Goal: Task Accomplishment & Management: Manage account settings

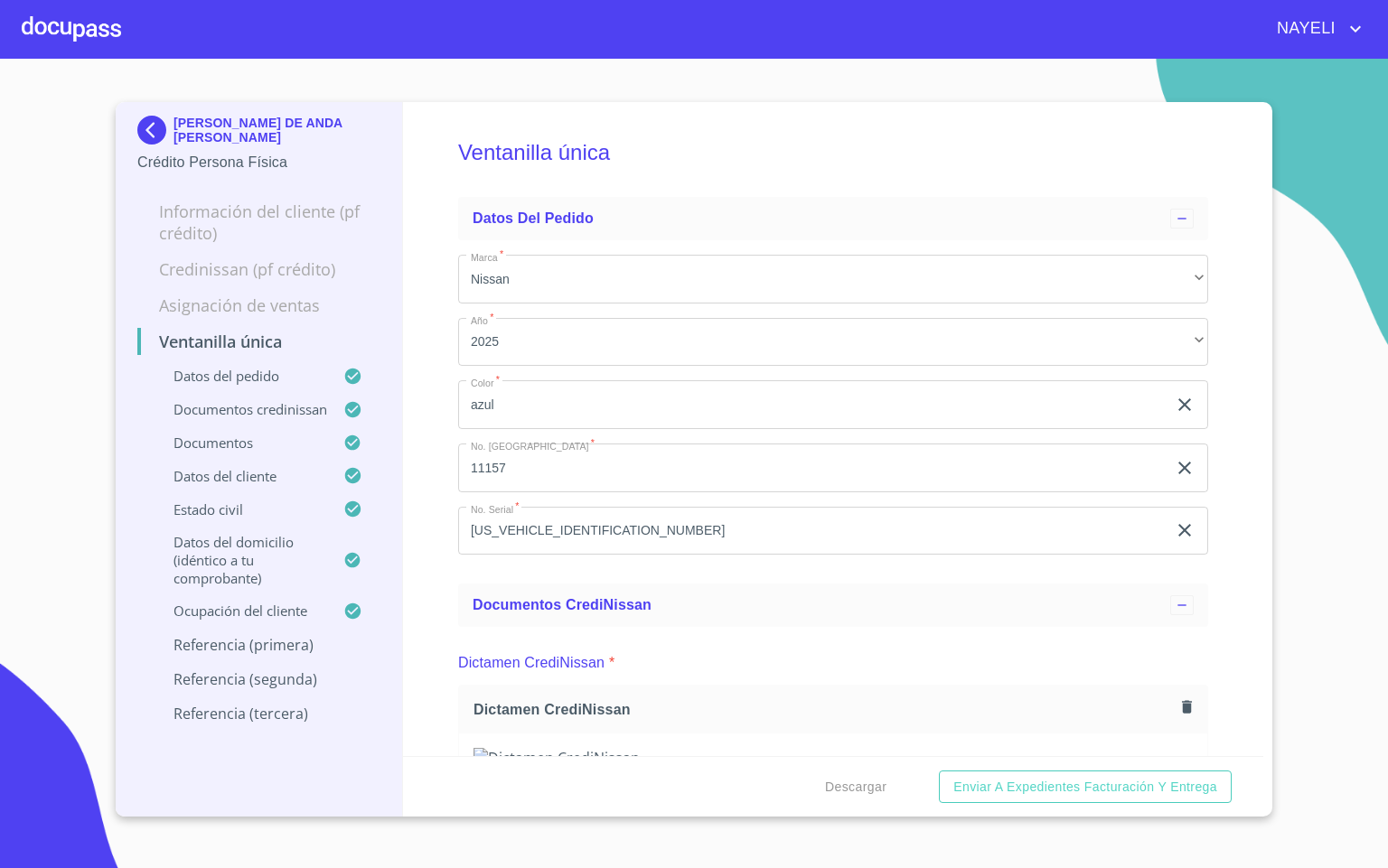
scroll to position [2846, 0]
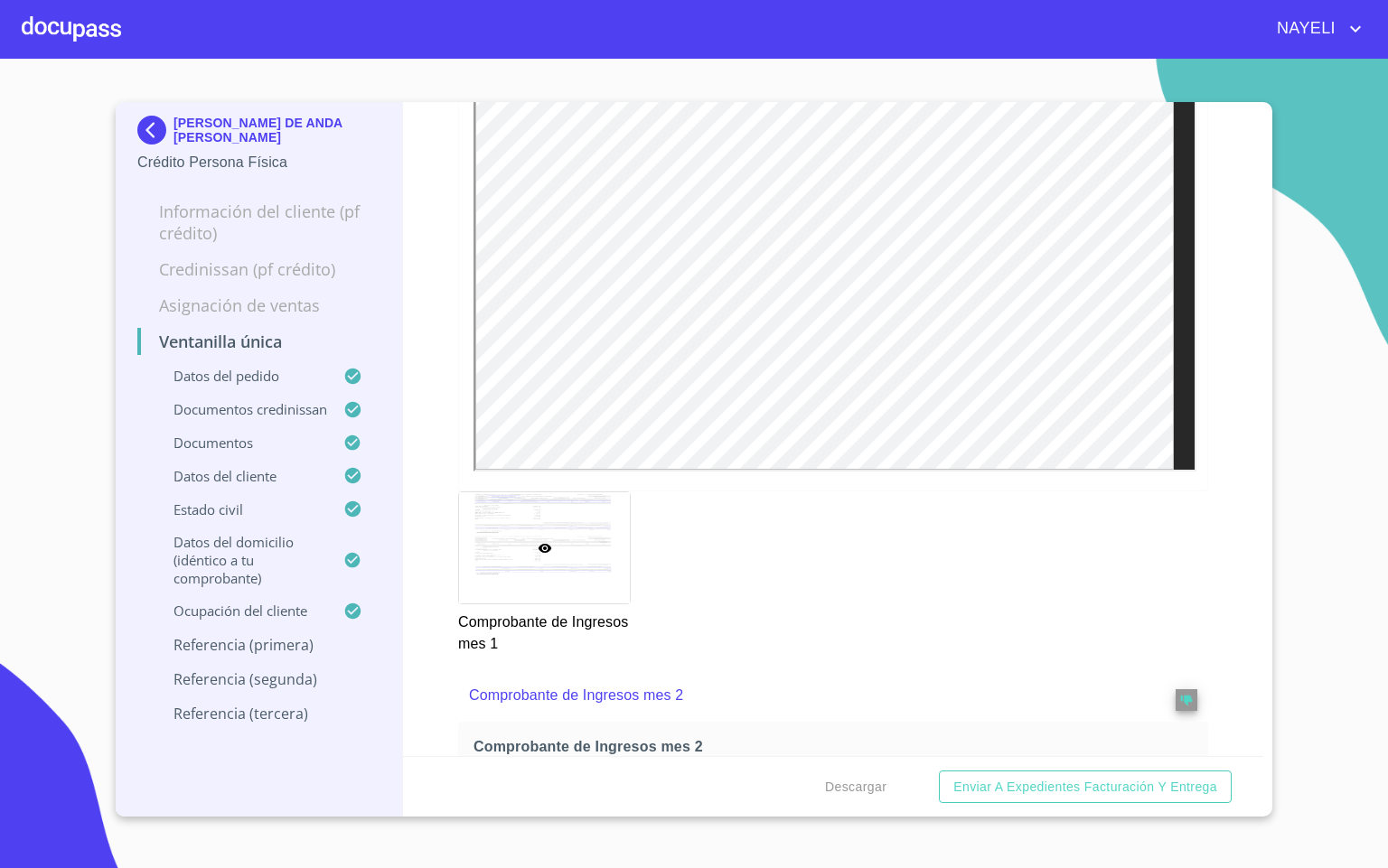
click at [44, 31] on div at bounding box center [71, 28] width 100 height 58
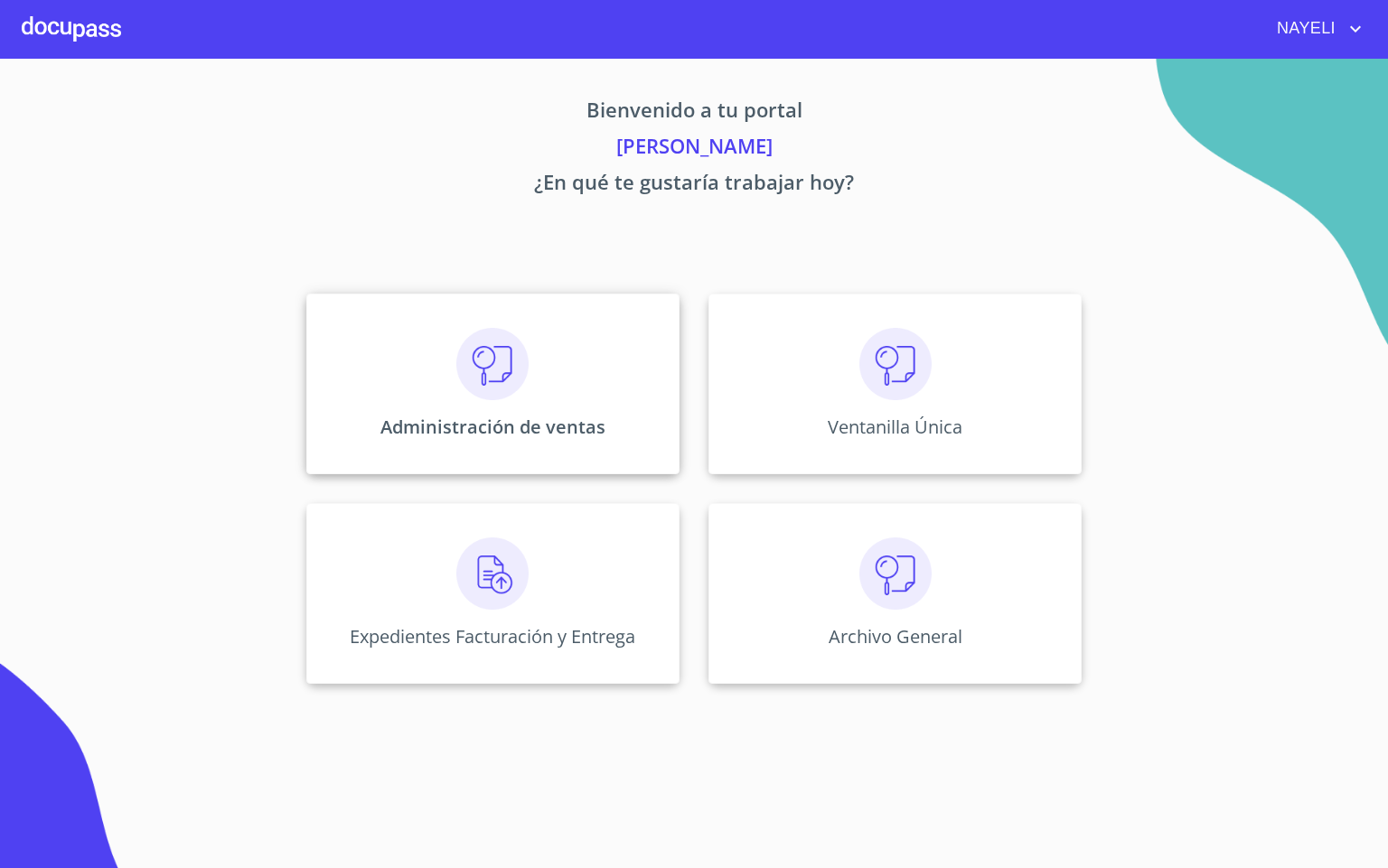
click at [483, 396] on img at bounding box center [492, 363] width 72 height 72
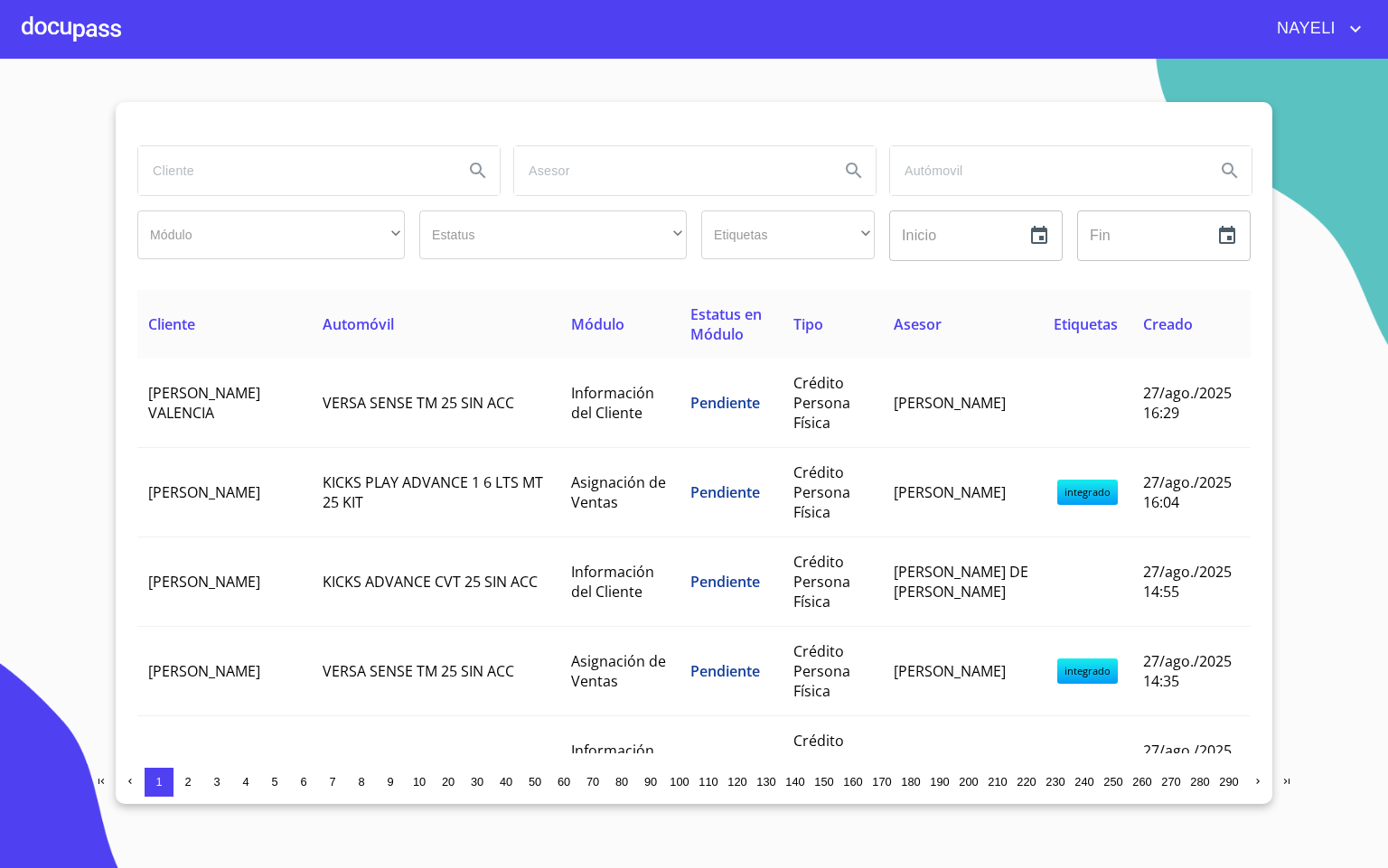
click at [204, 185] on input "search" at bounding box center [293, 170] width 310 height 49
type input "[PERSON_NAME]"
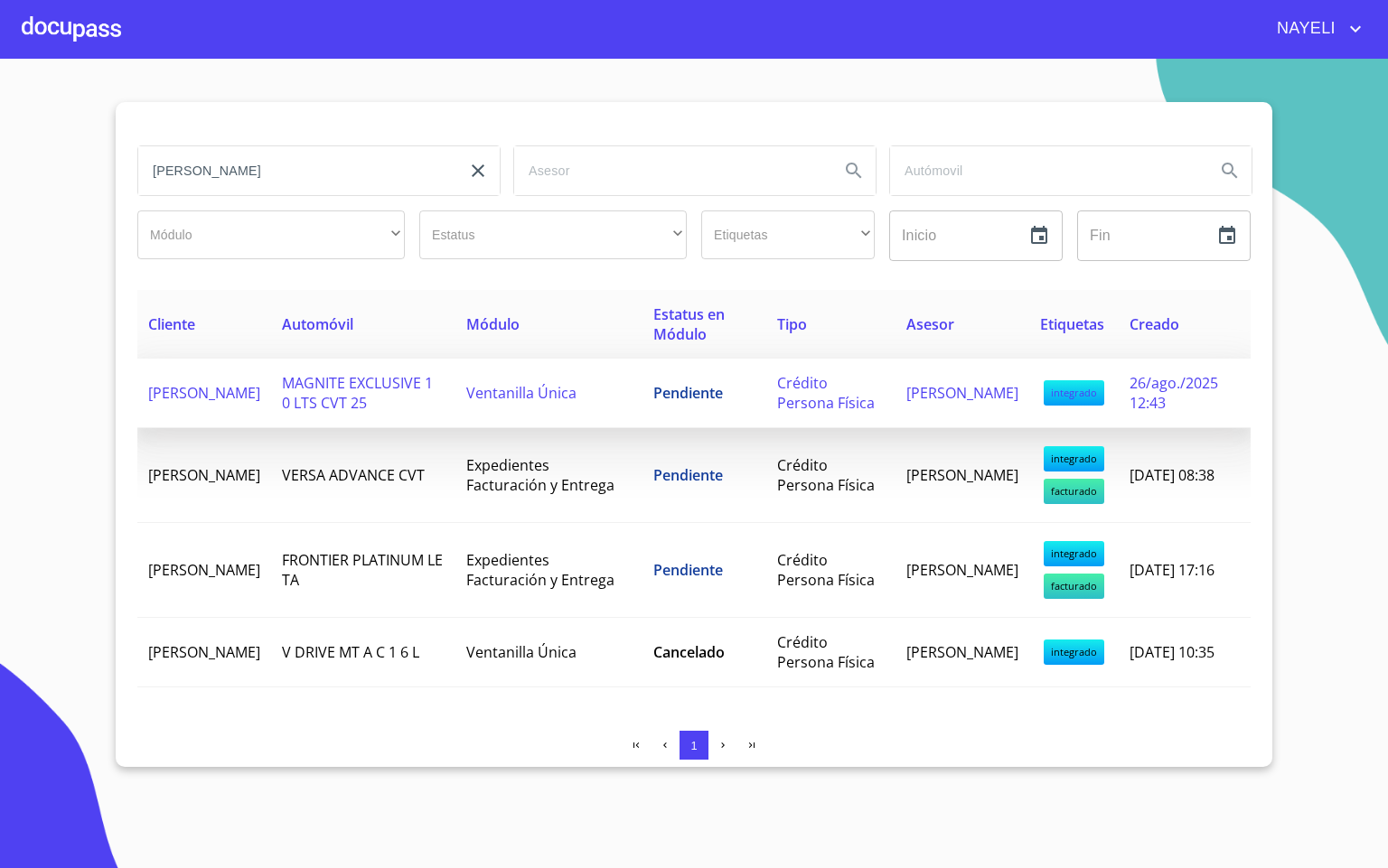
click at [257, 412] on td "[PERSON_NAME]" at bounding box center [204, 394] width 134 height 70
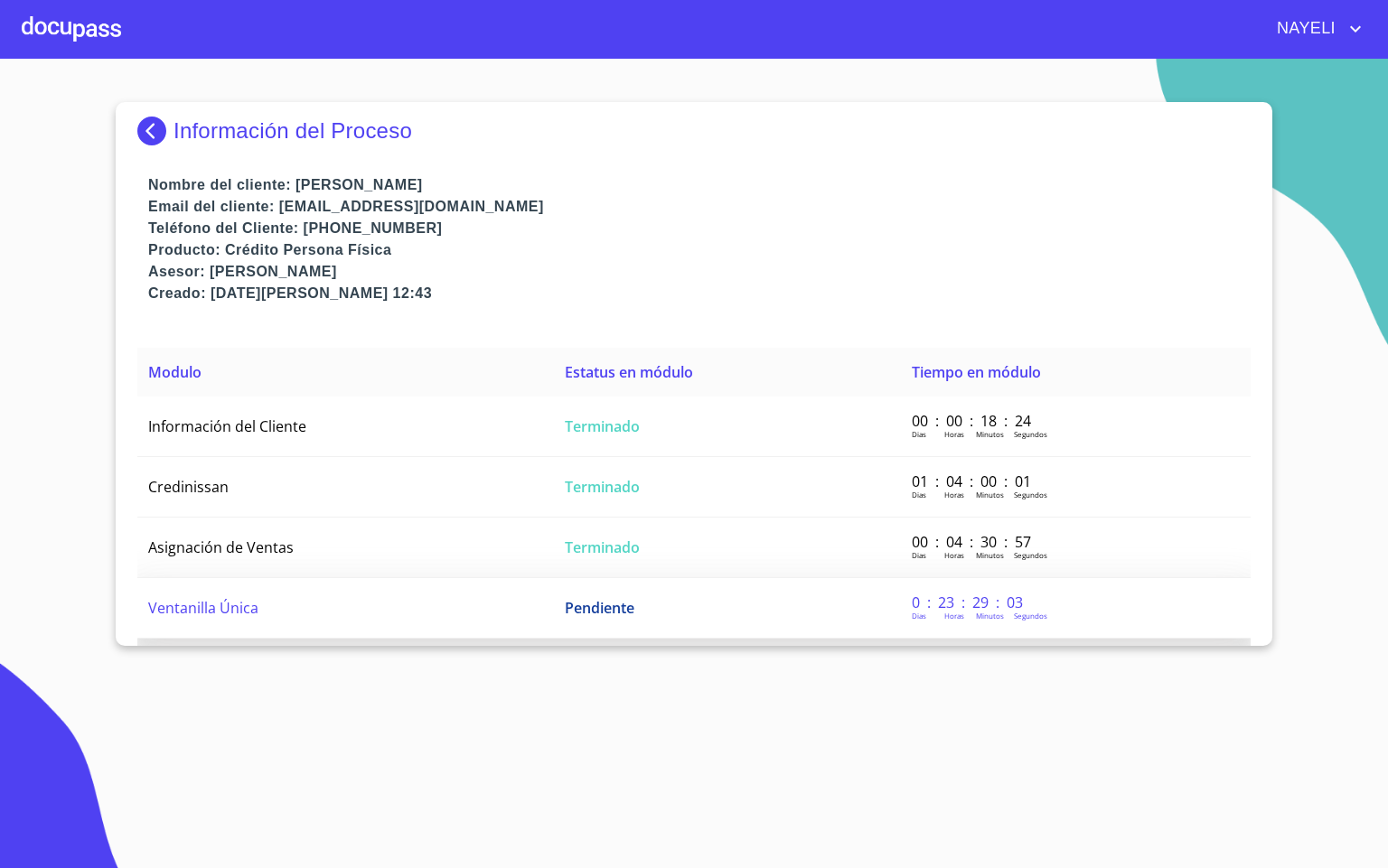
click at [333, 607] on td "Ventanilla Única" at bounding box center [345, 609] width 417 height 60
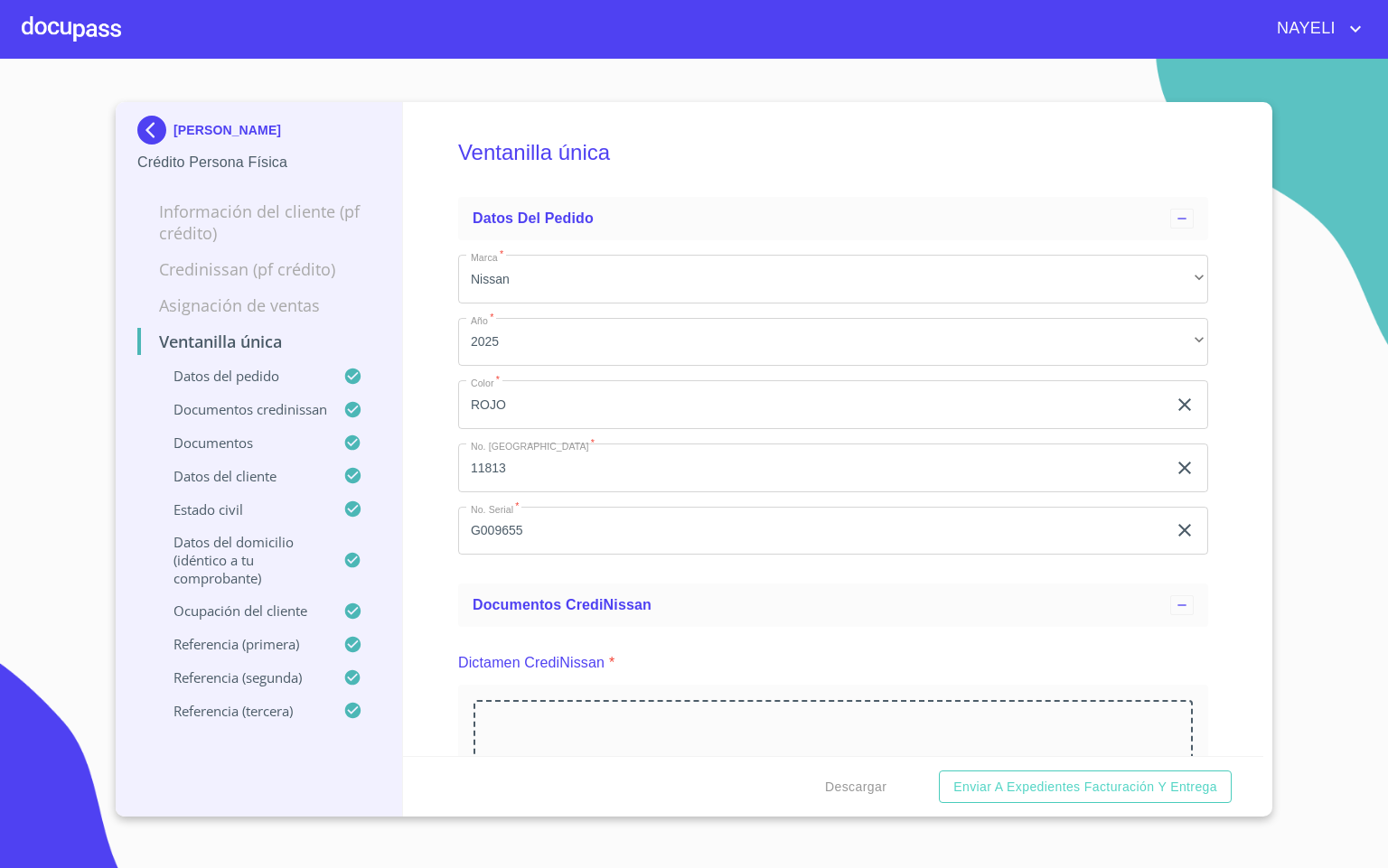
click at [1233, 539] on div "Ventanilla única Datos del pedido Marca   * Nissan ​ Año   * 2025 ​ Color   * R…" at bounding box center [833, 429] width 861 height 654
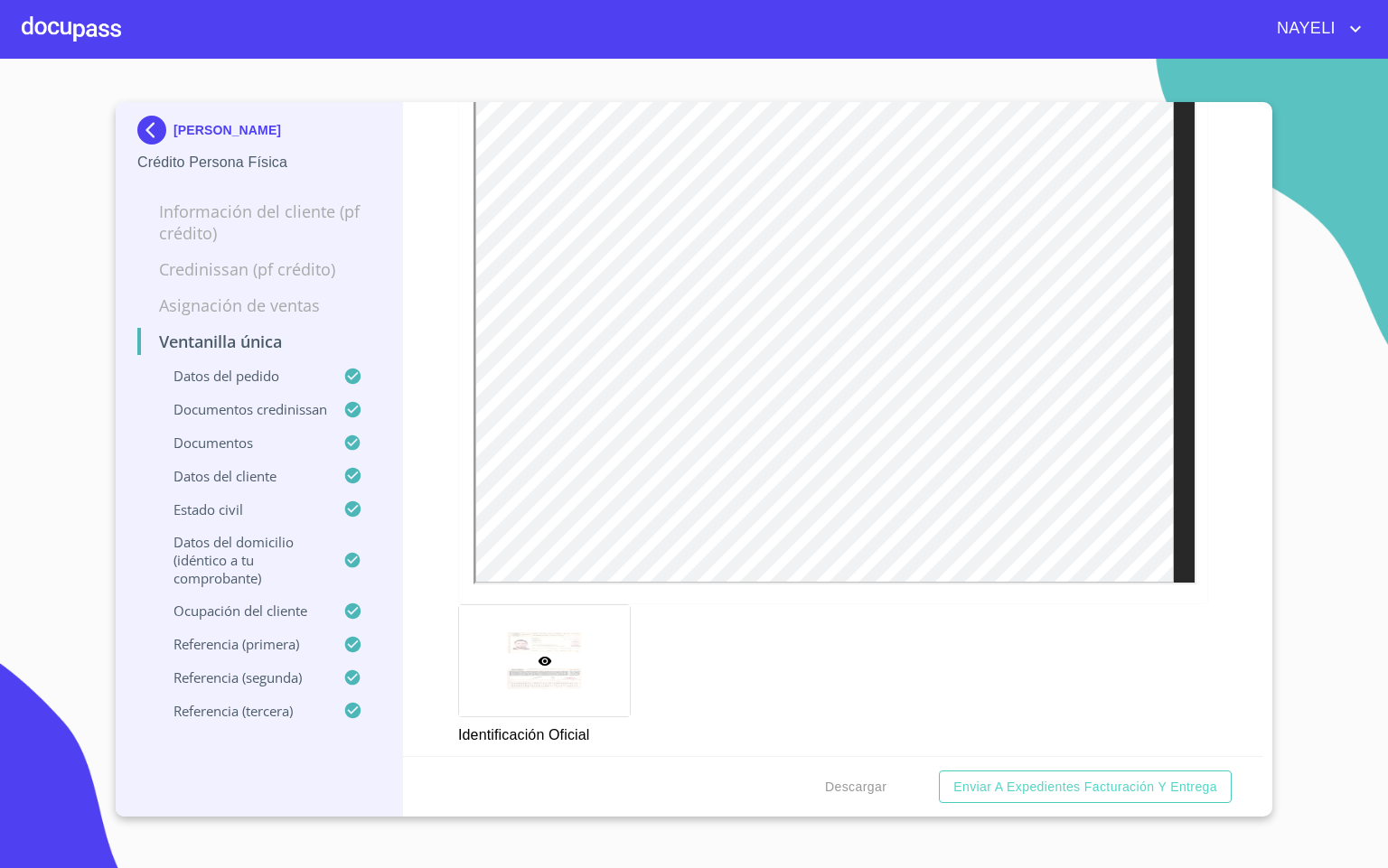
scroll to position [1084, 0]
click at [1177, 28] on span "reject" at bounding box center [1187, 22] width 20 height 13
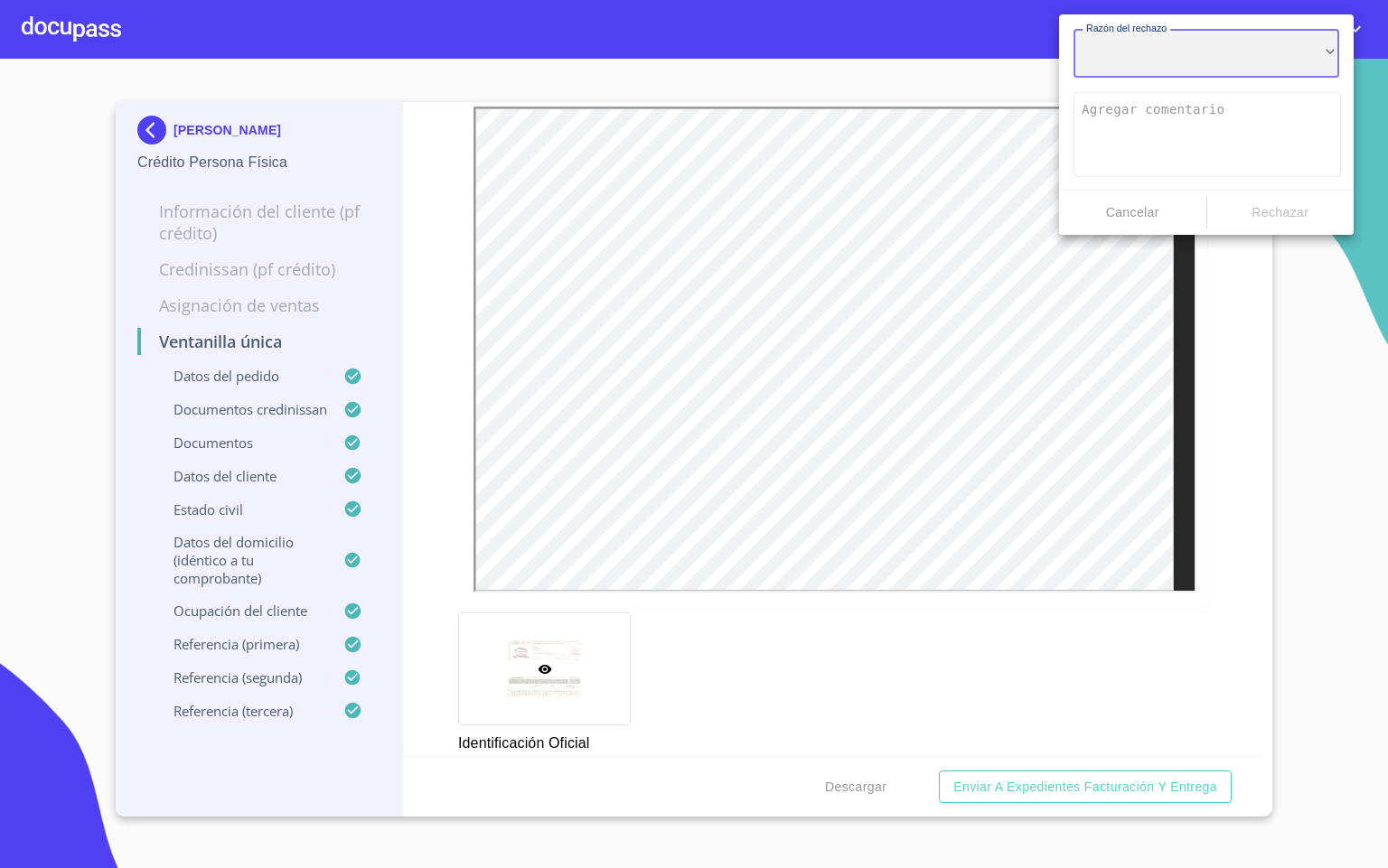
click at [1153, 71] on div "​" at bounding box center [1206, 53] width 266 height 49
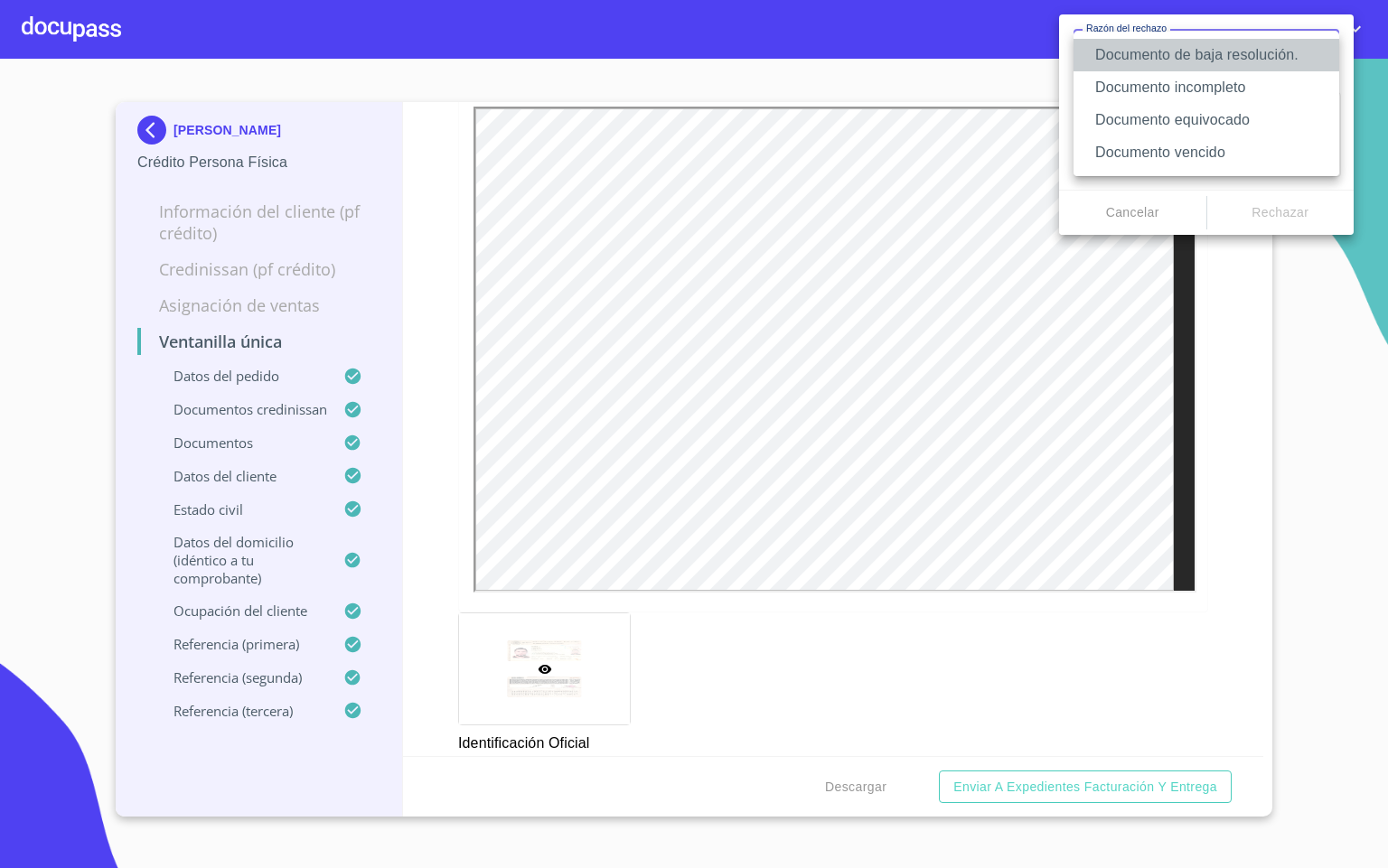
click at [1231, 44] on li "Documento de baja resolución." at bounding box center [1206, 55] width 266 height 33
type textarea "Favor de enviar de nuevo documento perfectamente claro, puede ser foto o escane…"
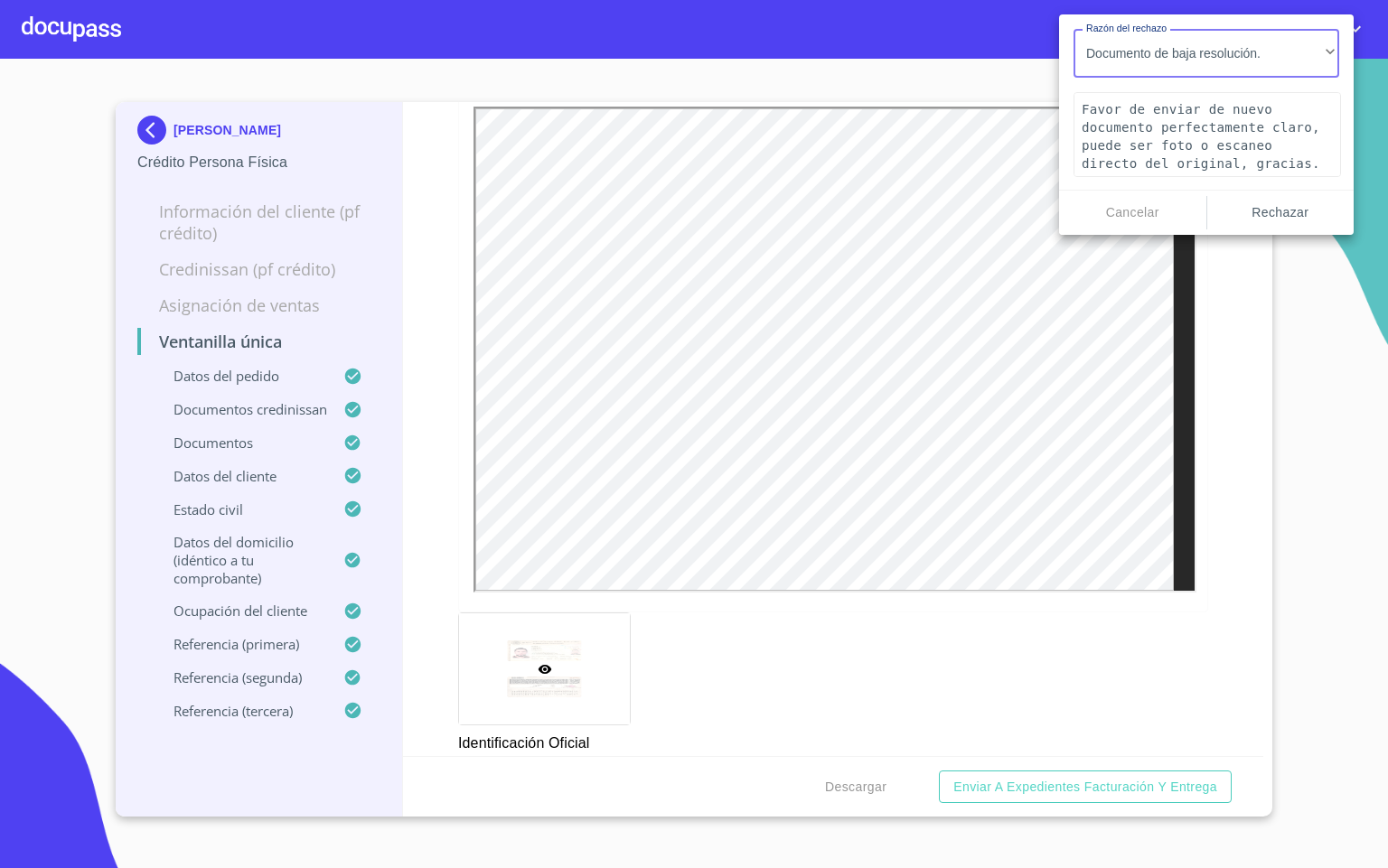
click at [1299, 203] on span "Rechazar" at bounding box center [1280, 212] width 133 height 23
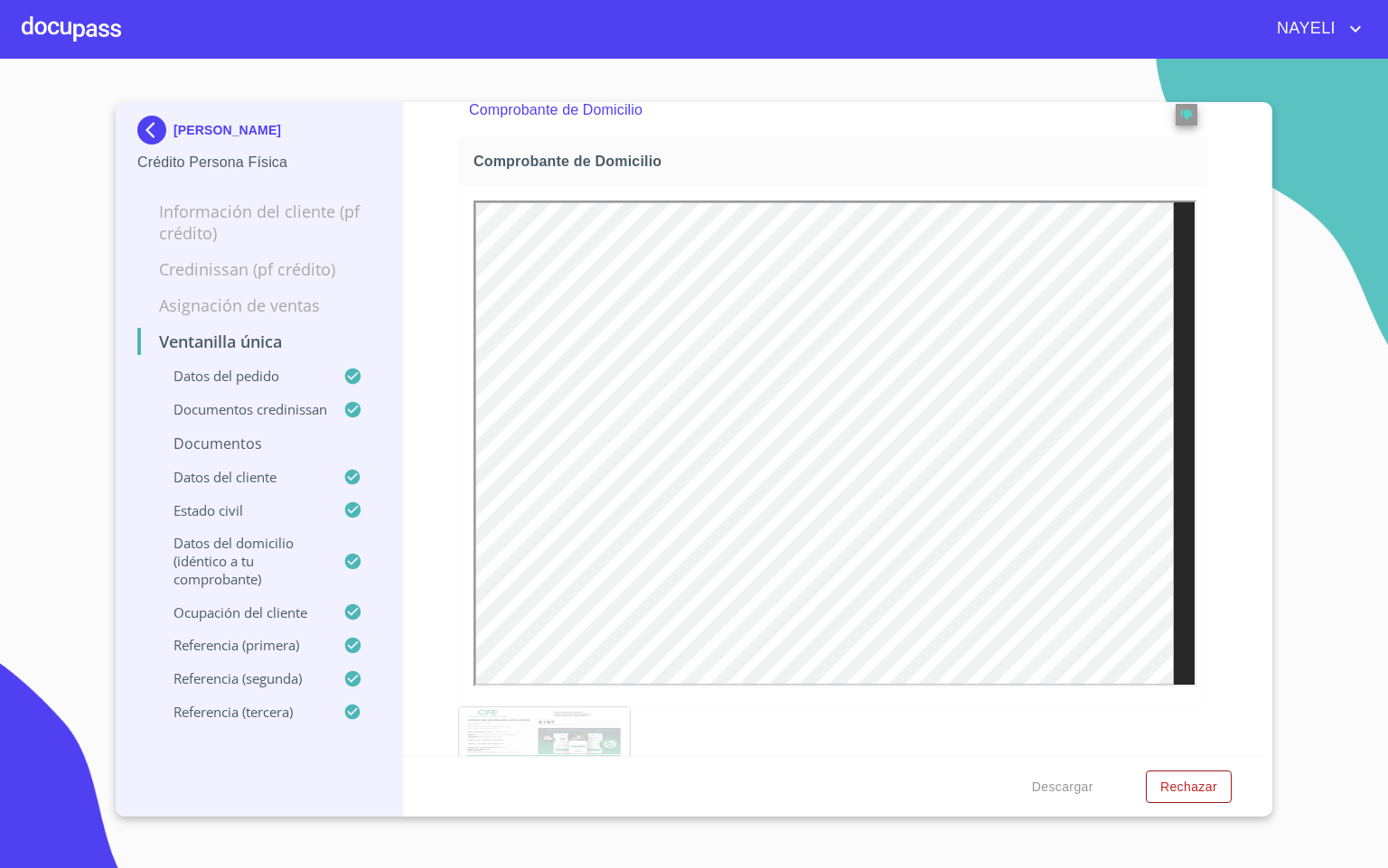
scroll to position [1757, 0]
click at [1206, 589] on div "Ventanilla única Datos del pedido Marca   * Nissan ​ Año   * 2025 ​ Color   * R…" at bounding box center [833, 429] width 861 height 654
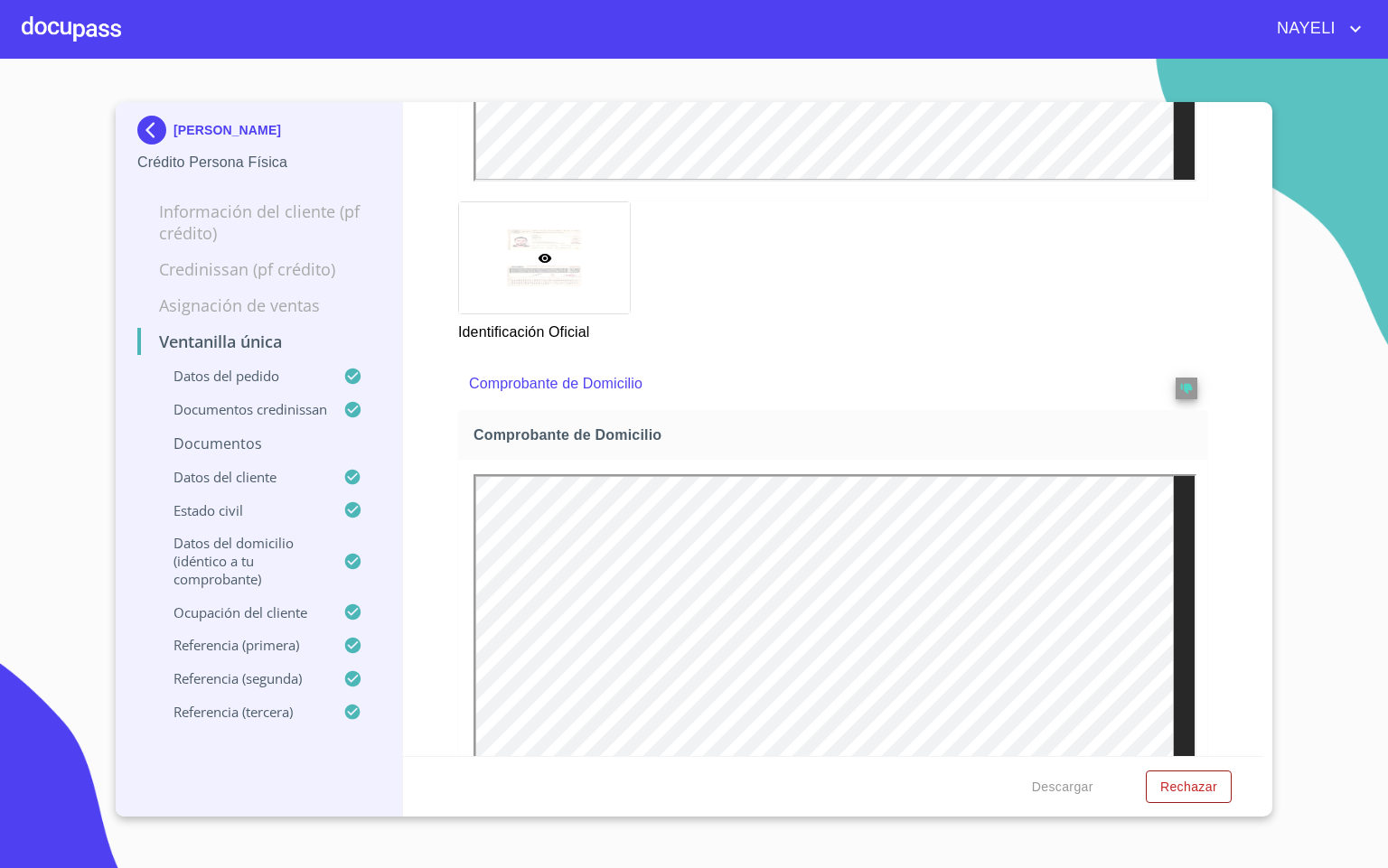
scroll to position [2435, 0]
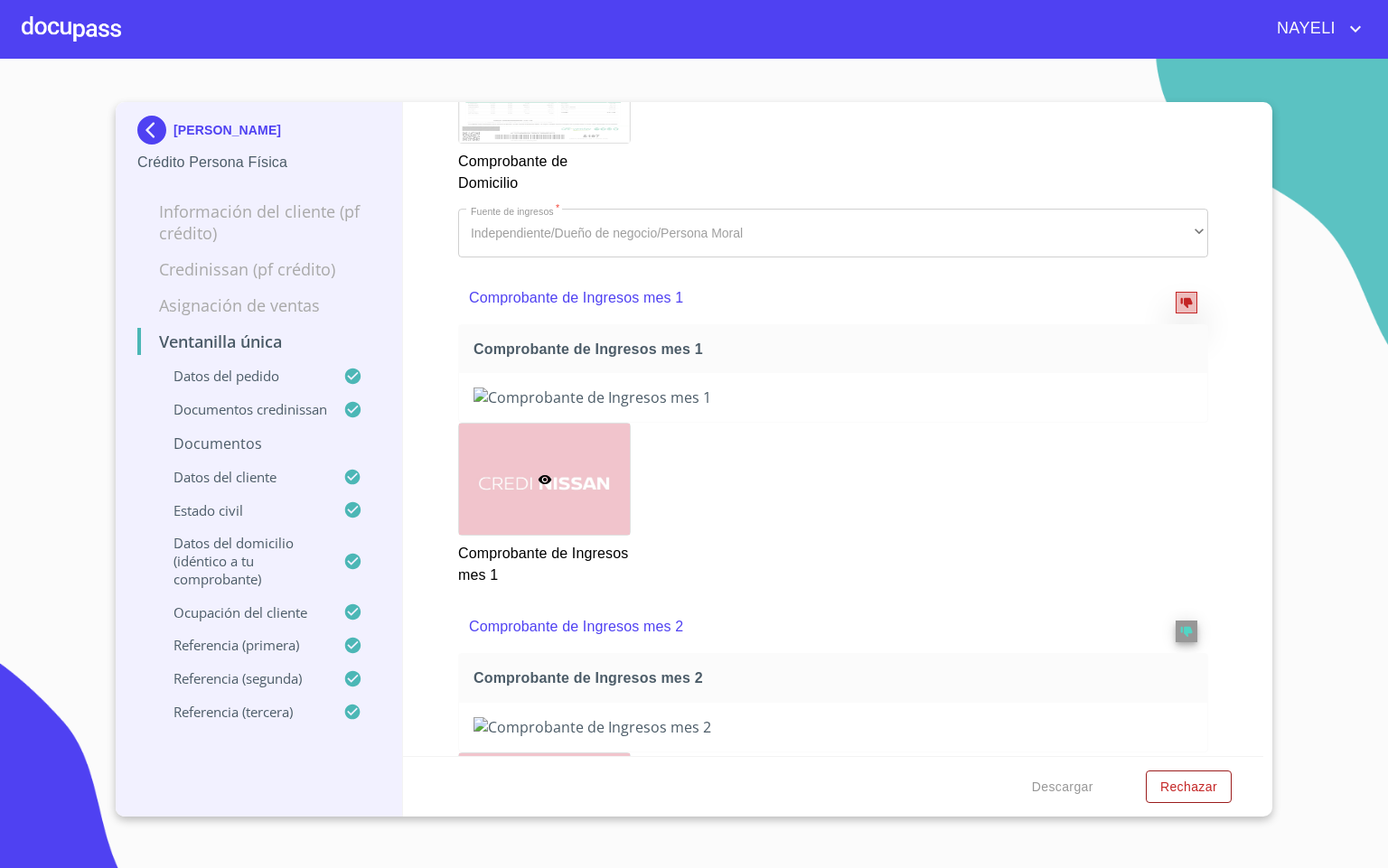
click at [1176, 313] on button "reject" at bounding box center [1187, 303] width 22 height 22
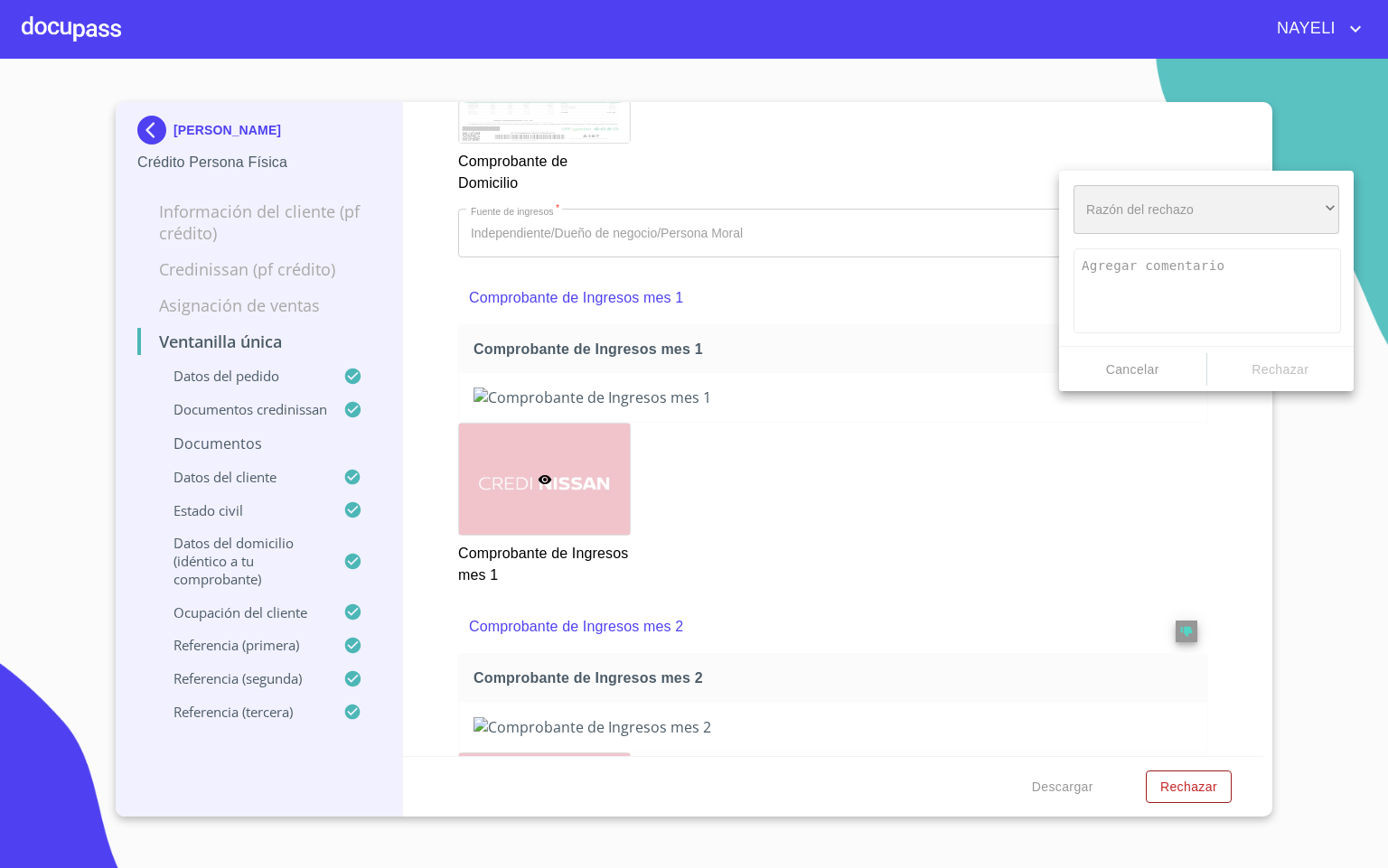
click at [1214, 220] on div "​" at bounding box center [1206, 209] width 266 height 49
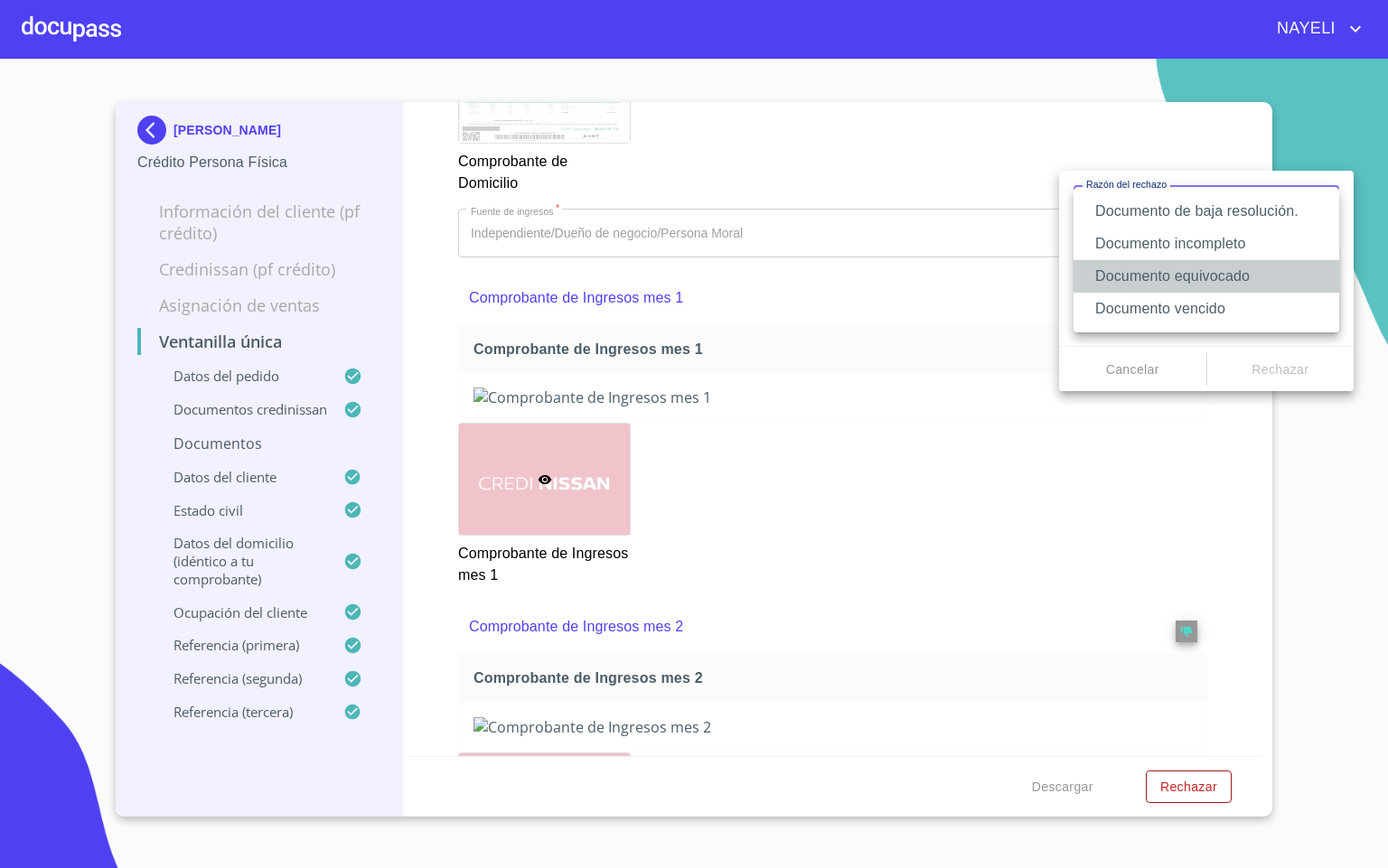
click at [1239, 280] on li "Documento equivocado" at bounding box center [1206, 277] width 266 height 33
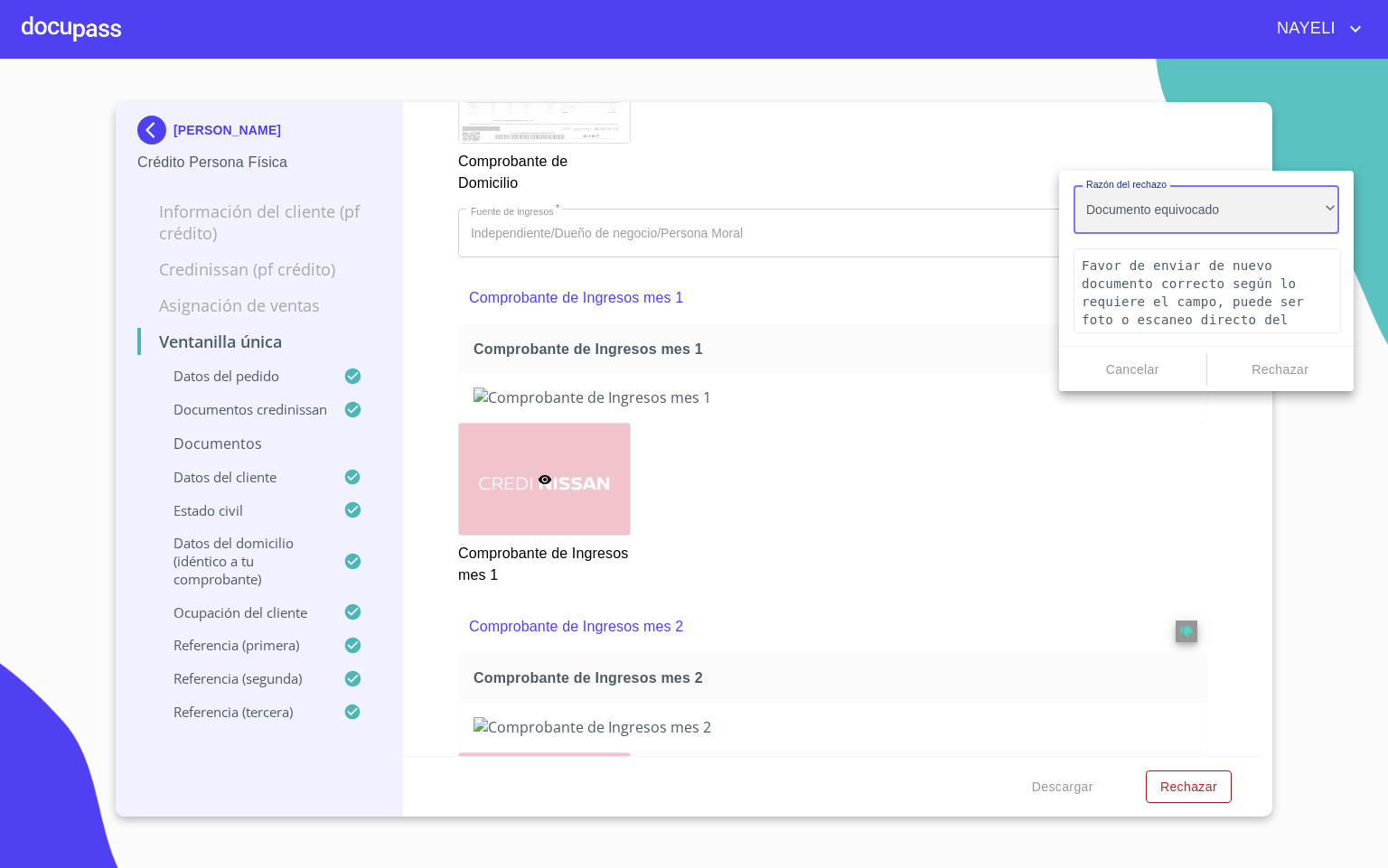
click at [1268, 190] on div "Documento equivocado" at bounding box center [1206, 209] width 266 height 49
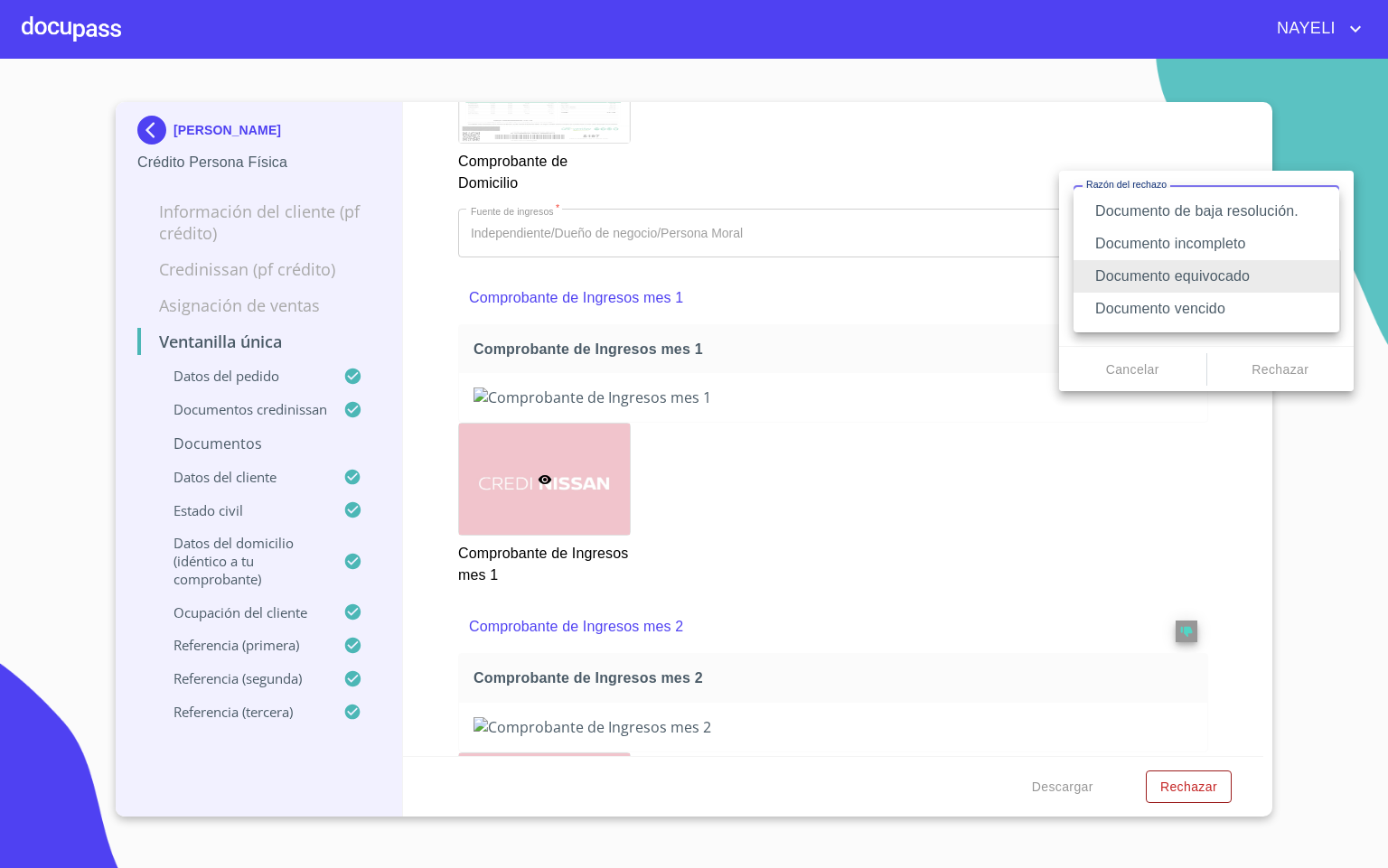
click at [1218, 242] on li "Documento incompleto" at bounding box center [1206, 244] width 266 height 33
type textarea "Favor de enviar de nuevo documento completo incluyendo todas sus hojas, puede s…"
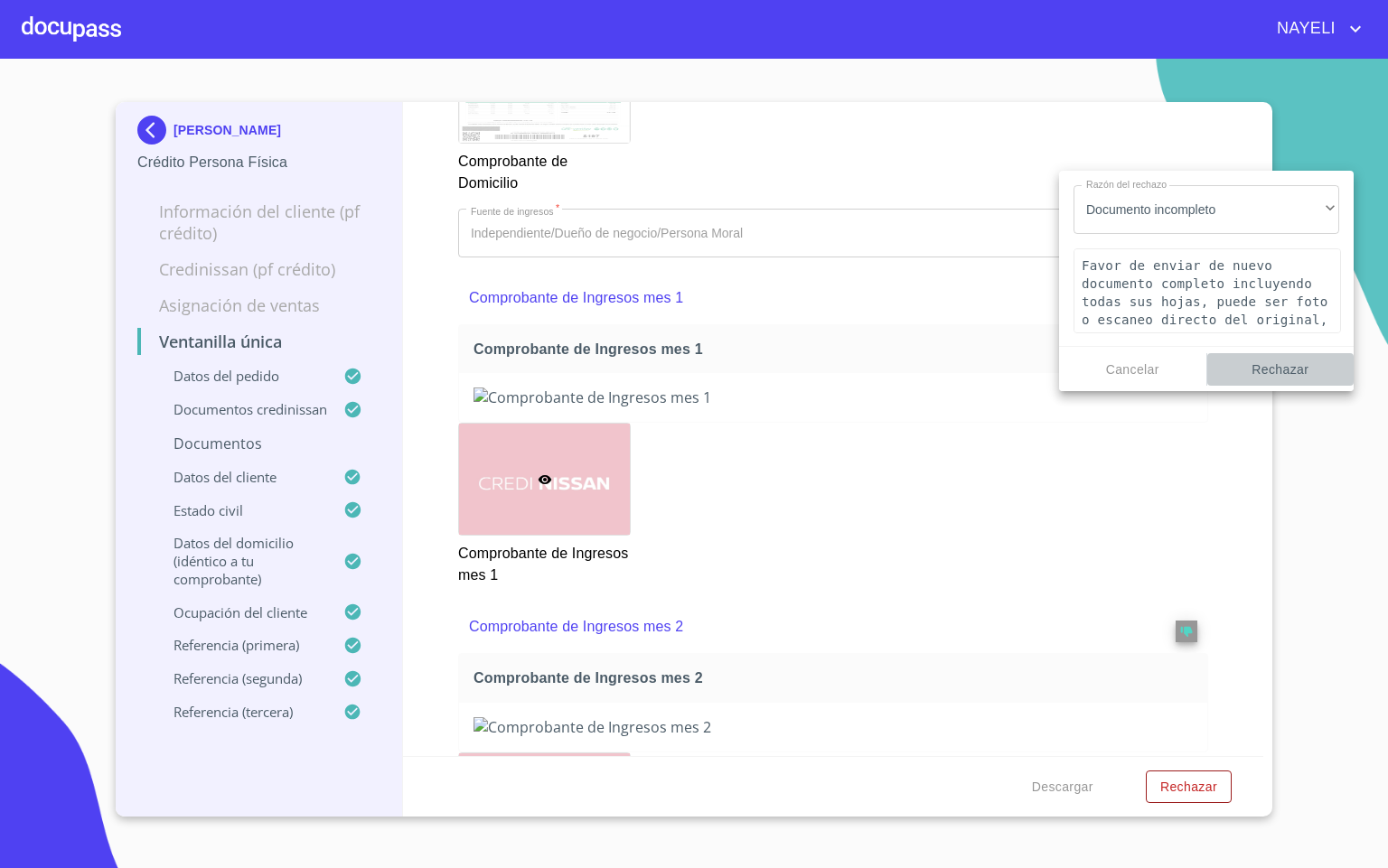
click at [1258, 366] on span "Rechazar" at bounding box center [1280, 370] width 133 height 23
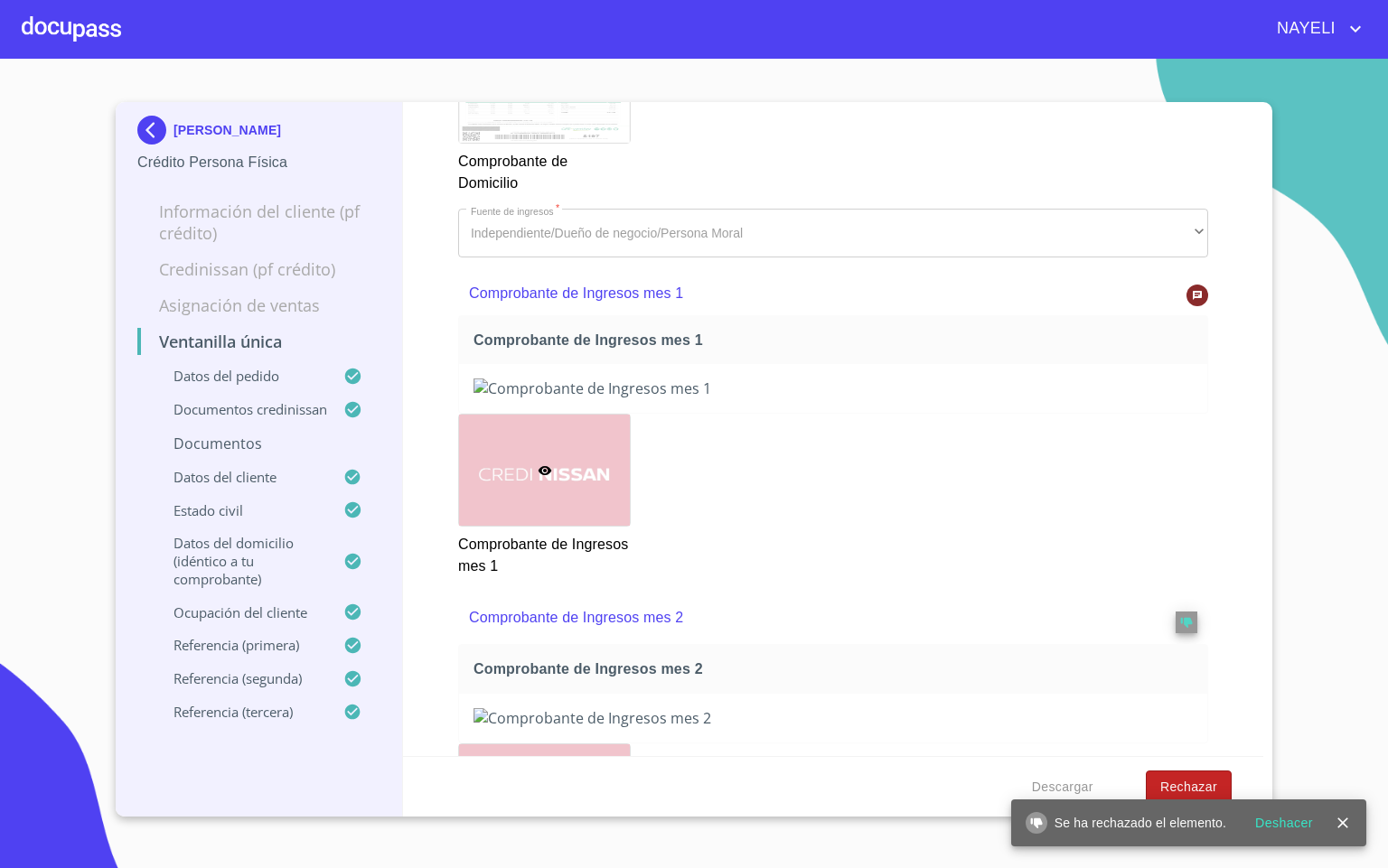
click at [1183, 781] on span "Rechazar" at bounding box center [1188, 787] width 57 height 23
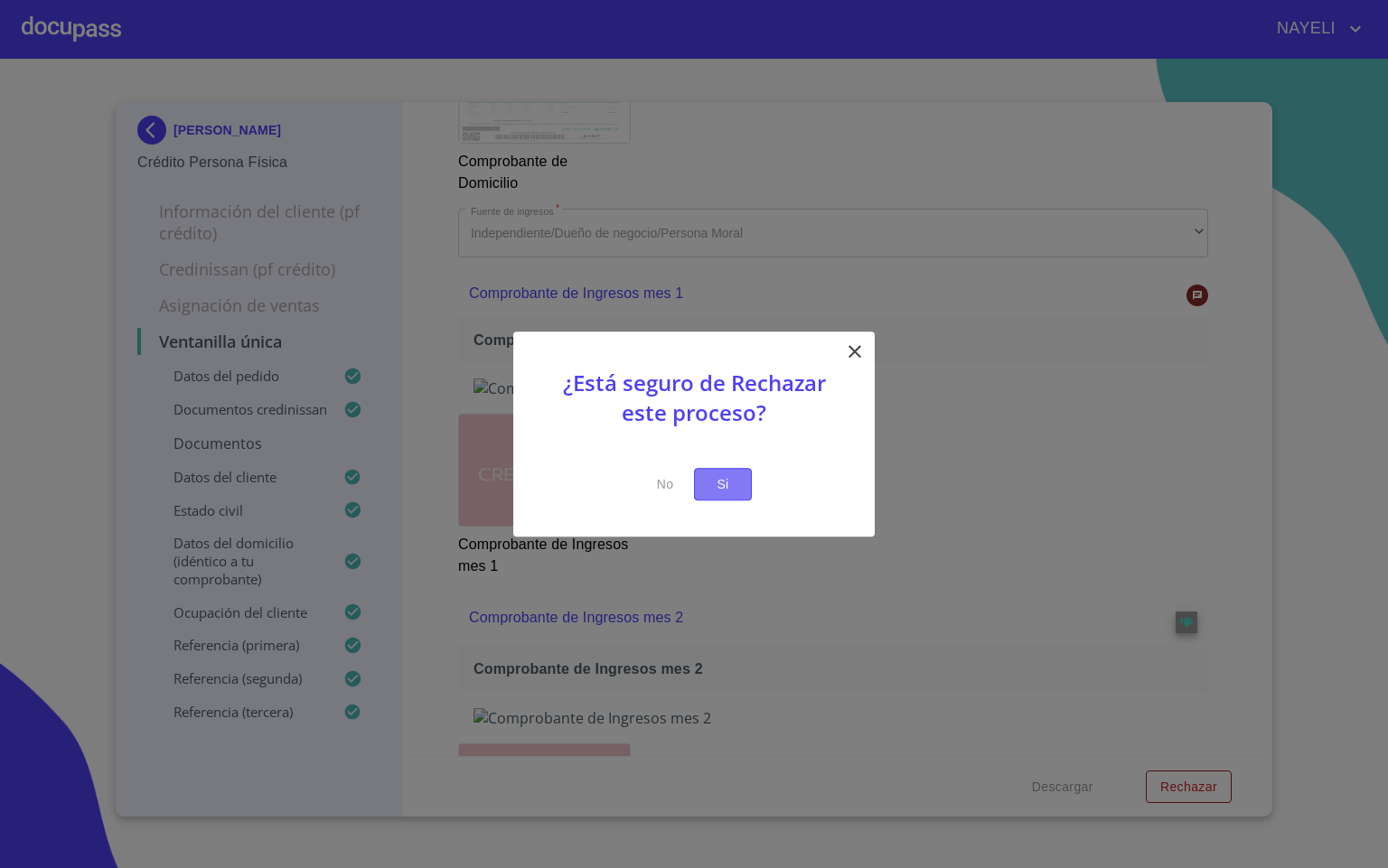
click at [714, 469] on button "Si" at bounding box center [722, 484] width 58 height 34
click at [709, 483] on span "Si" at bounding box center [723, 484] width 29 height 23
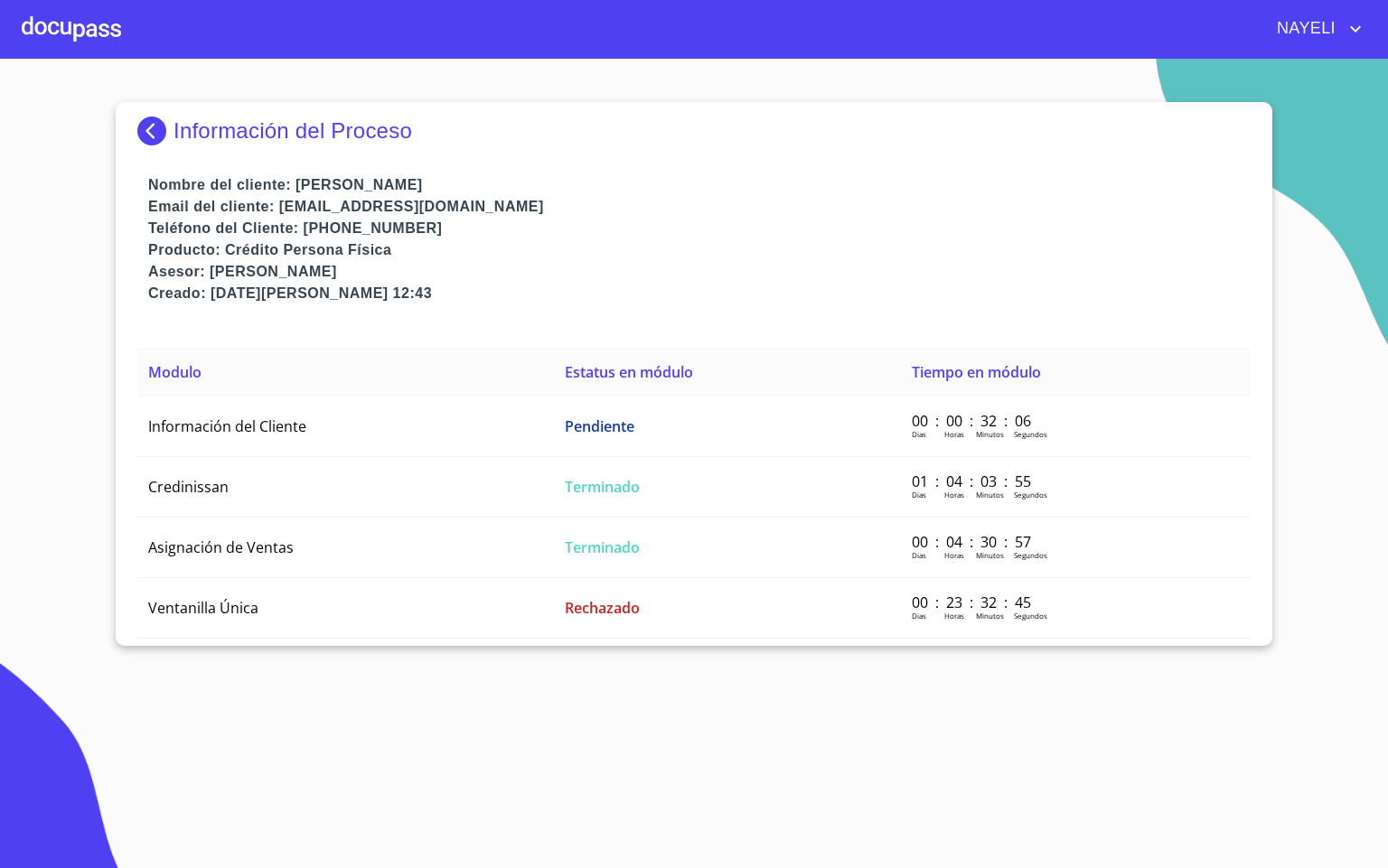
click at [163, 122] on img at bounding box center [155, 131] width 36 height 29
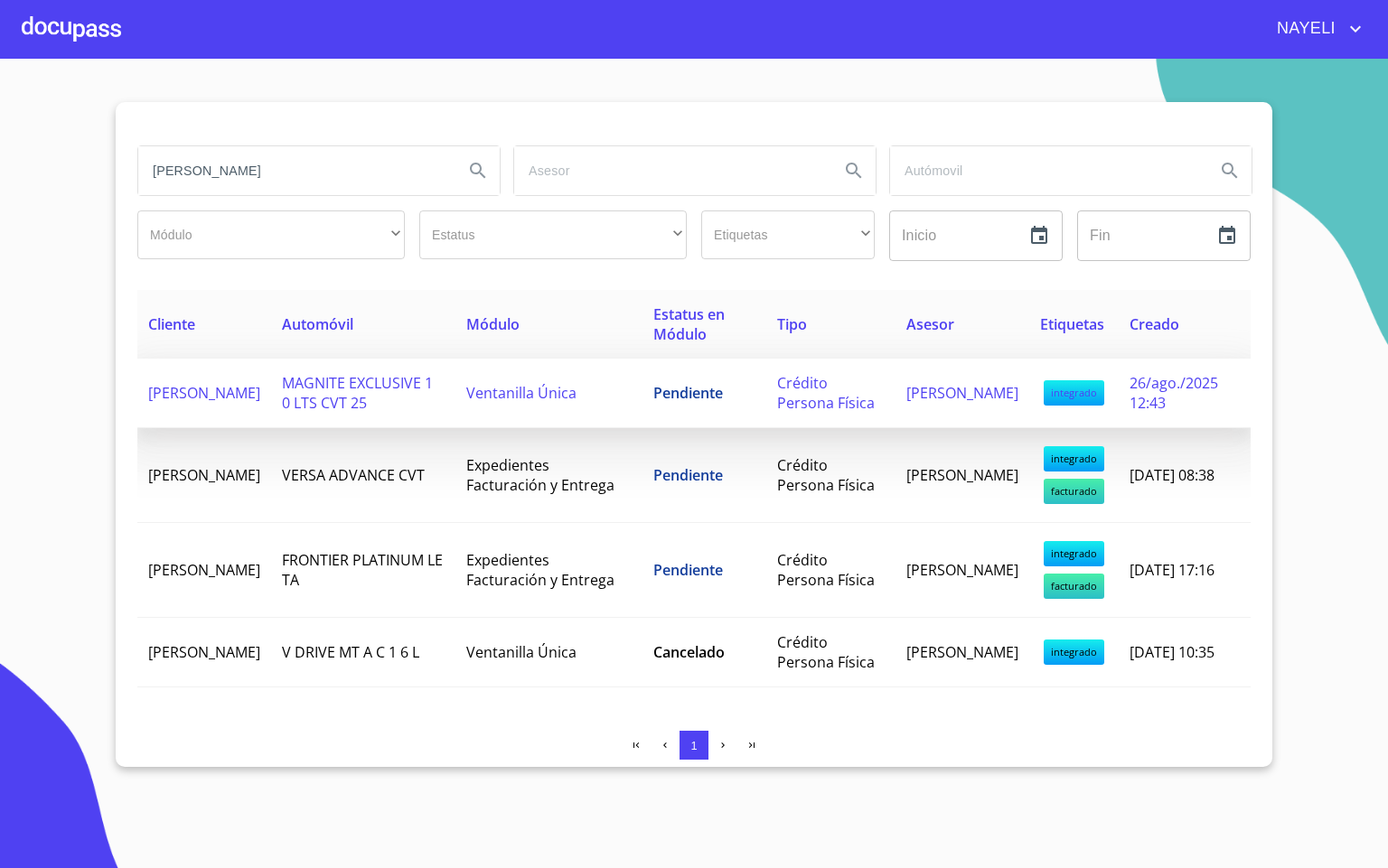
click at [190, 403] on span "[PERSON_NAME]" at bounding box center [204, 393] width 112 height 20
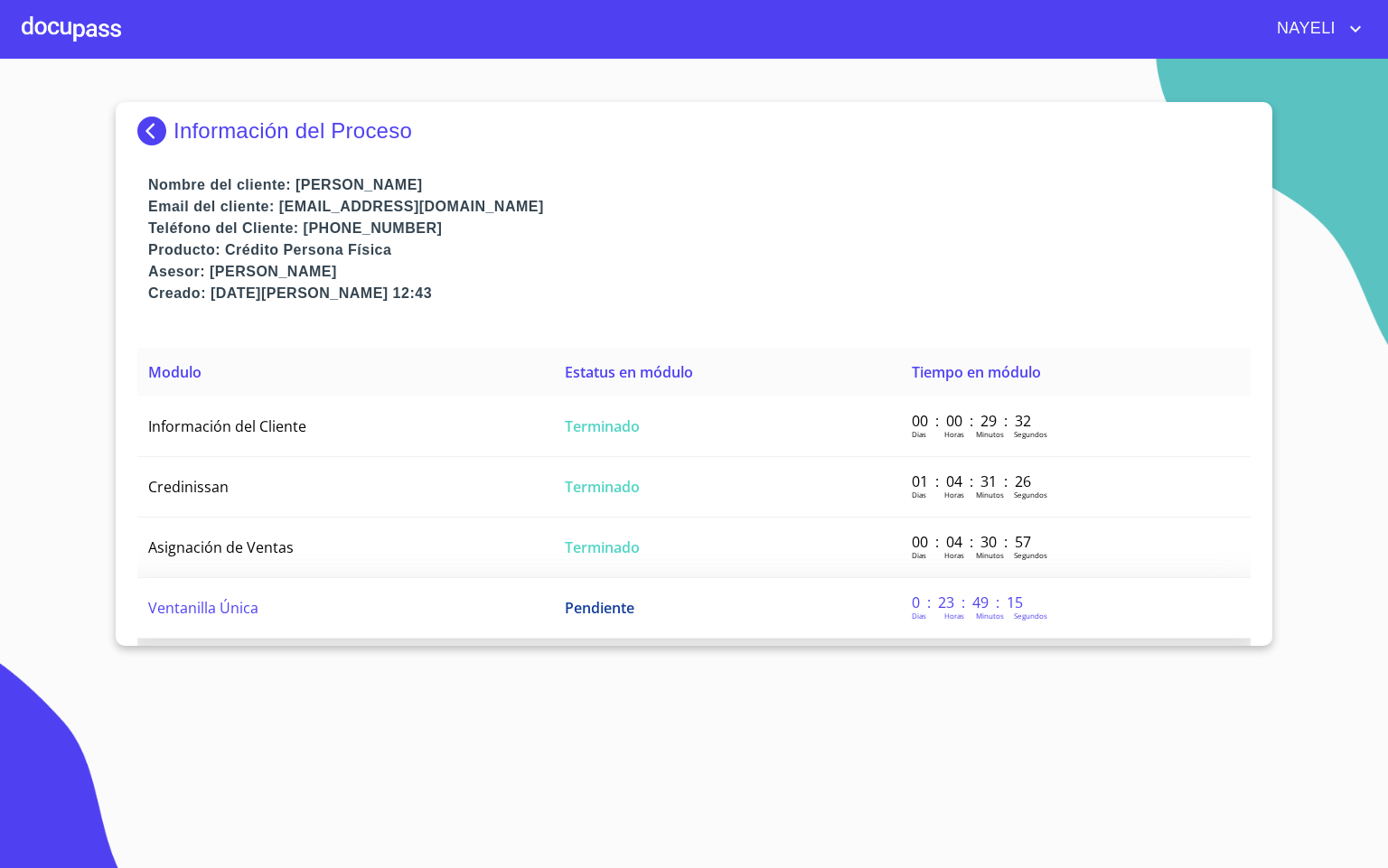
click at [325, 586] on td "Ventanilla Única" at bounding box center [345, 609] width 417 height 60
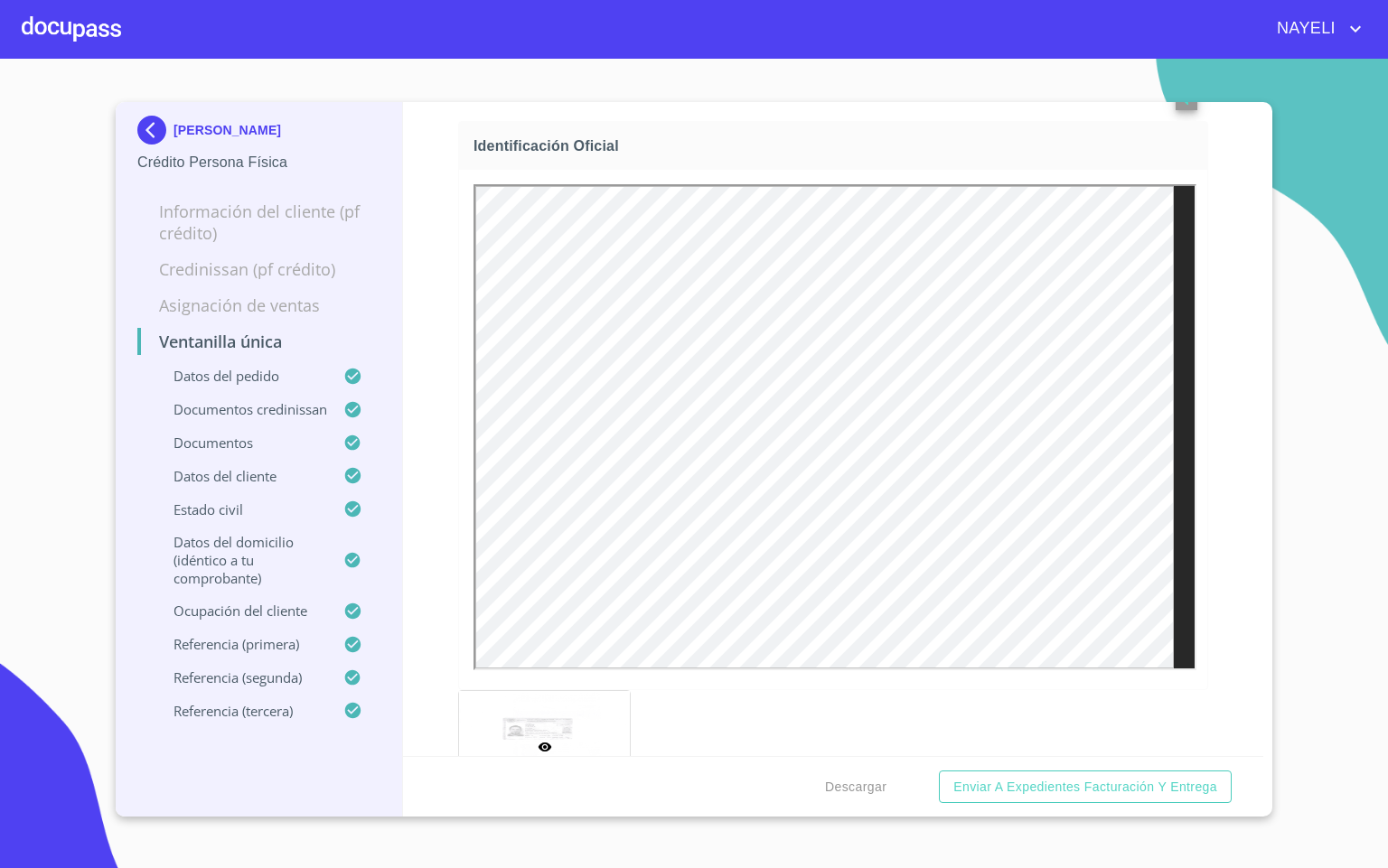
scroll to position [813, 0]
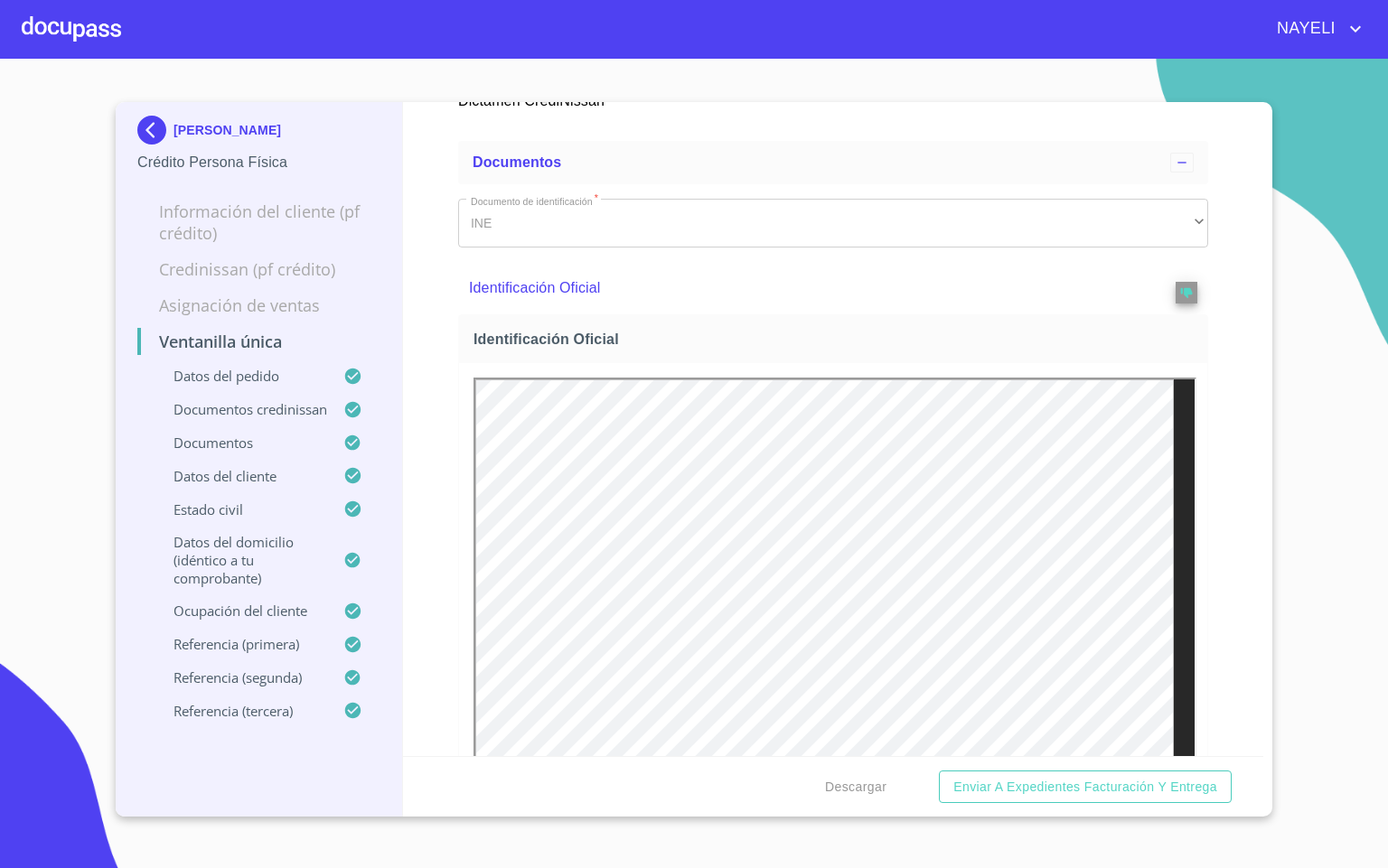
click at [1175, 314] on div "Identificación Oficial" at bounding box center [832, 288] width 750 height 52
click at [1176, 304] on button "reject" at bounding box center [1187, 293] width 22 height 22
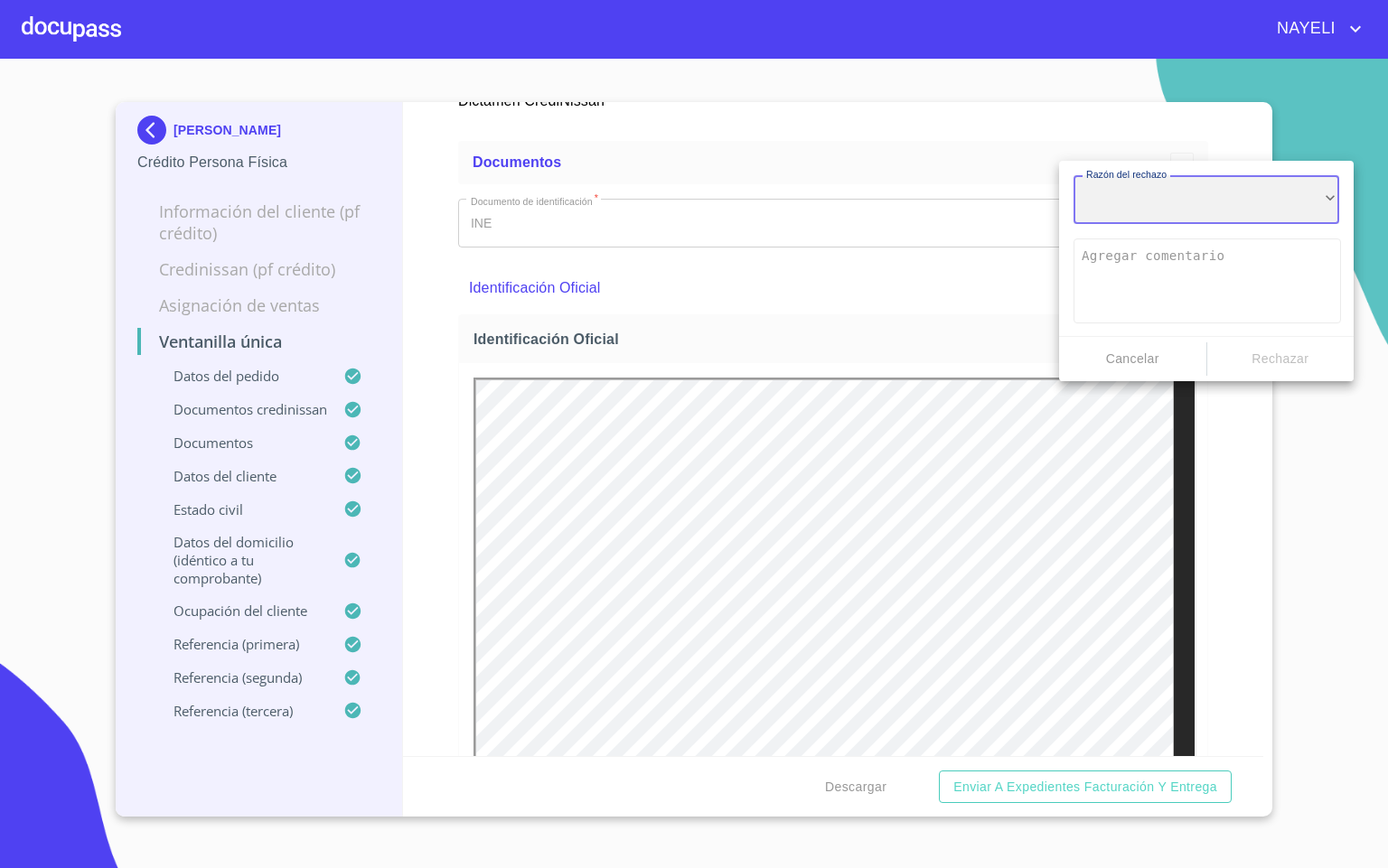
click at [1155, 221] on div "​" at bounding box center [1206, 199] width 266 height 49
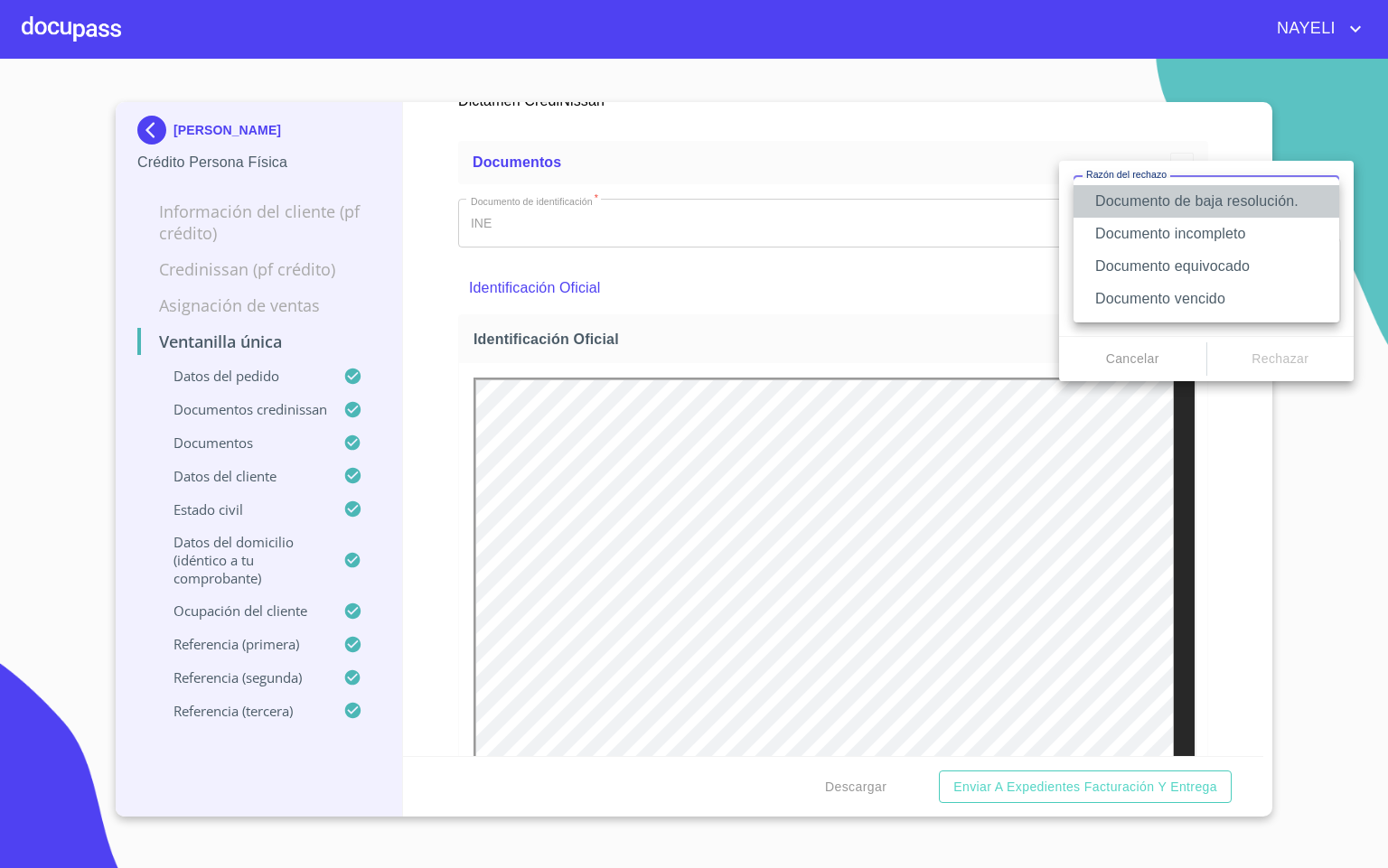
click at [1247, 209] on li "Documento de baja resolución." at bounding box center [1206, 201] width 266 height 33
type textarea "Favor de enviar de nuevo documento perfectamente claro, puede ser foto o escane…"
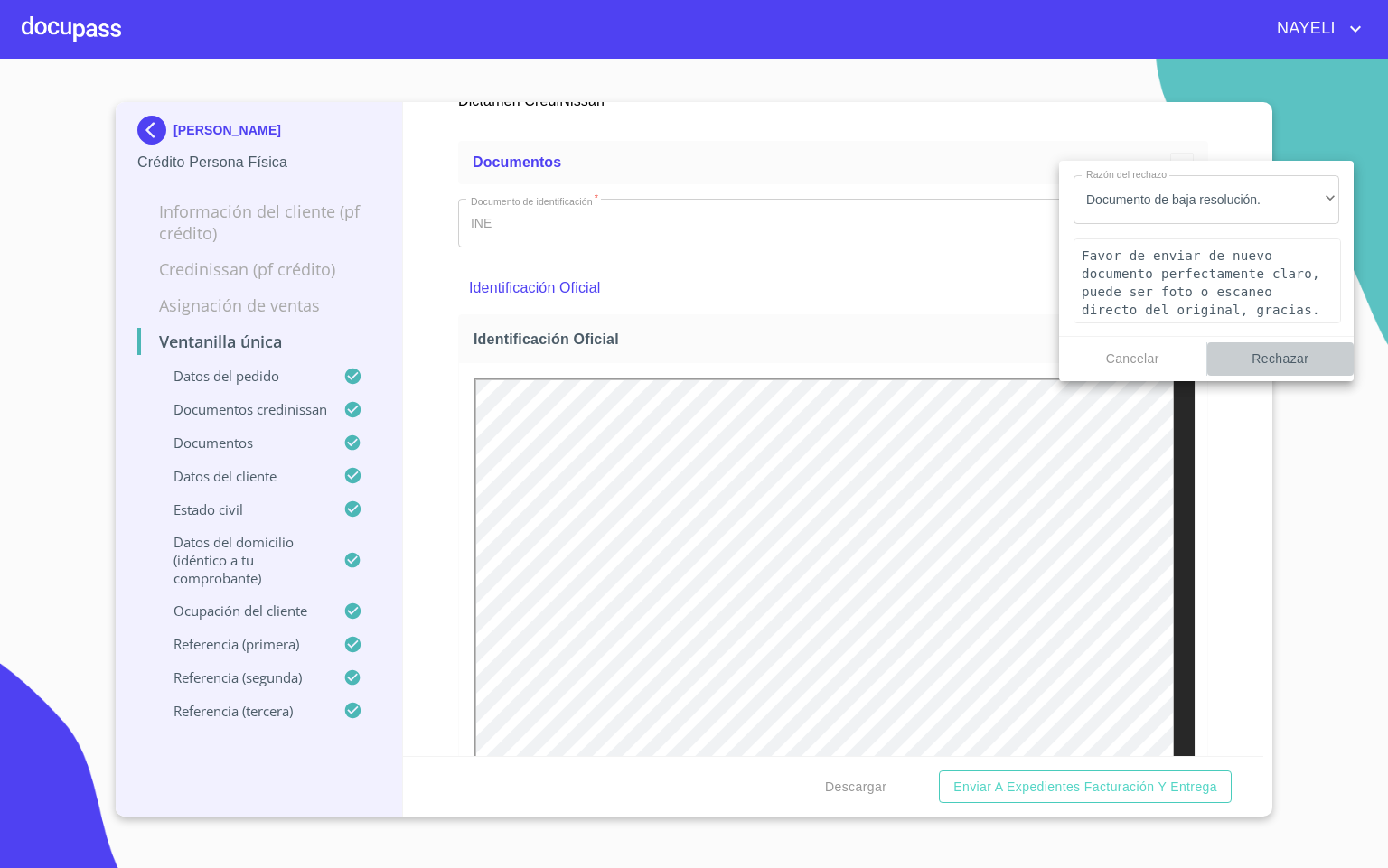
click at [1291, 350] on span "Rechazar" at bounding box center [1280, 359] width 133 height 23
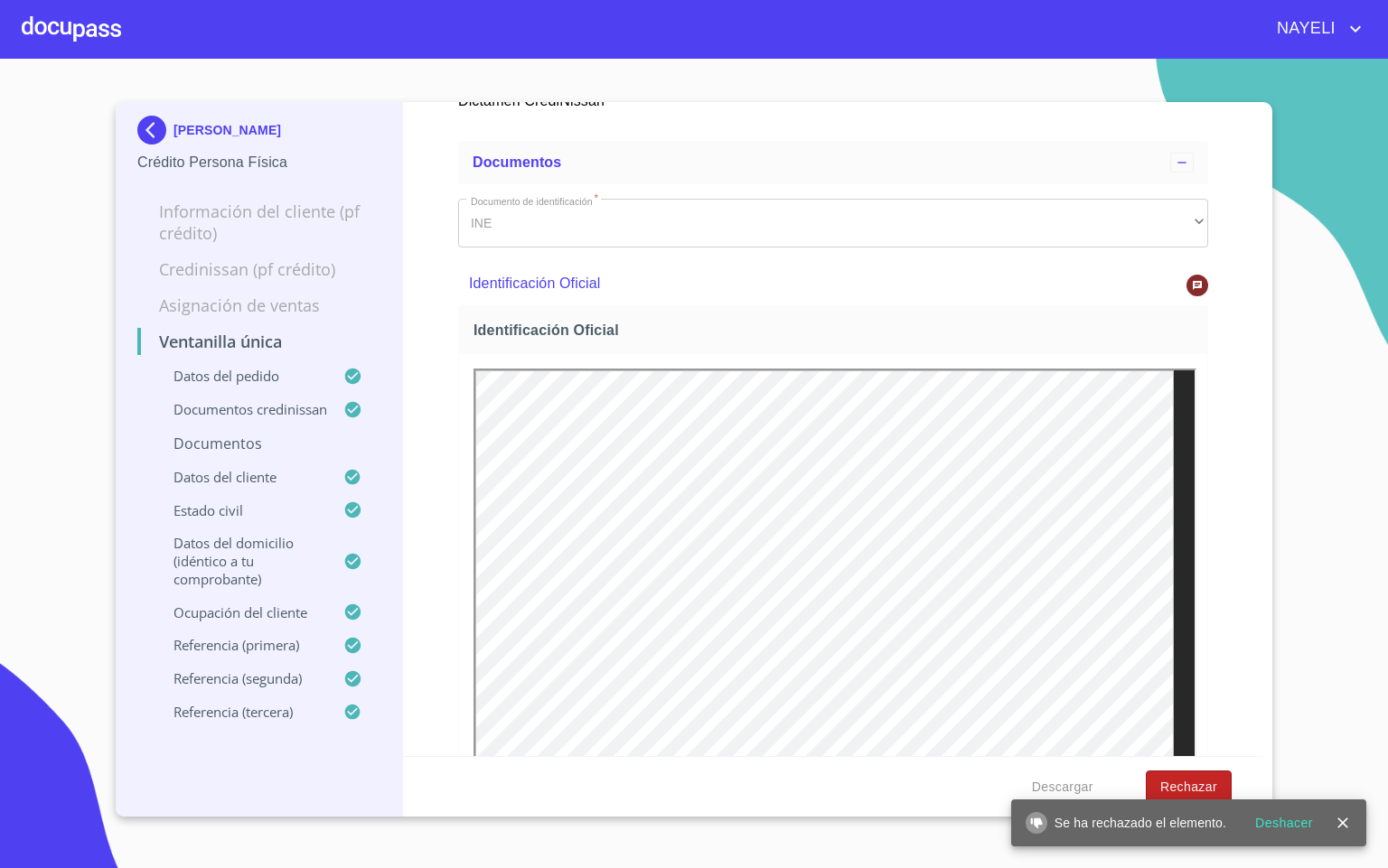
click at [1198, 776] on span "Rechazar" at bounding box center [1188, 787] width 57 height 23
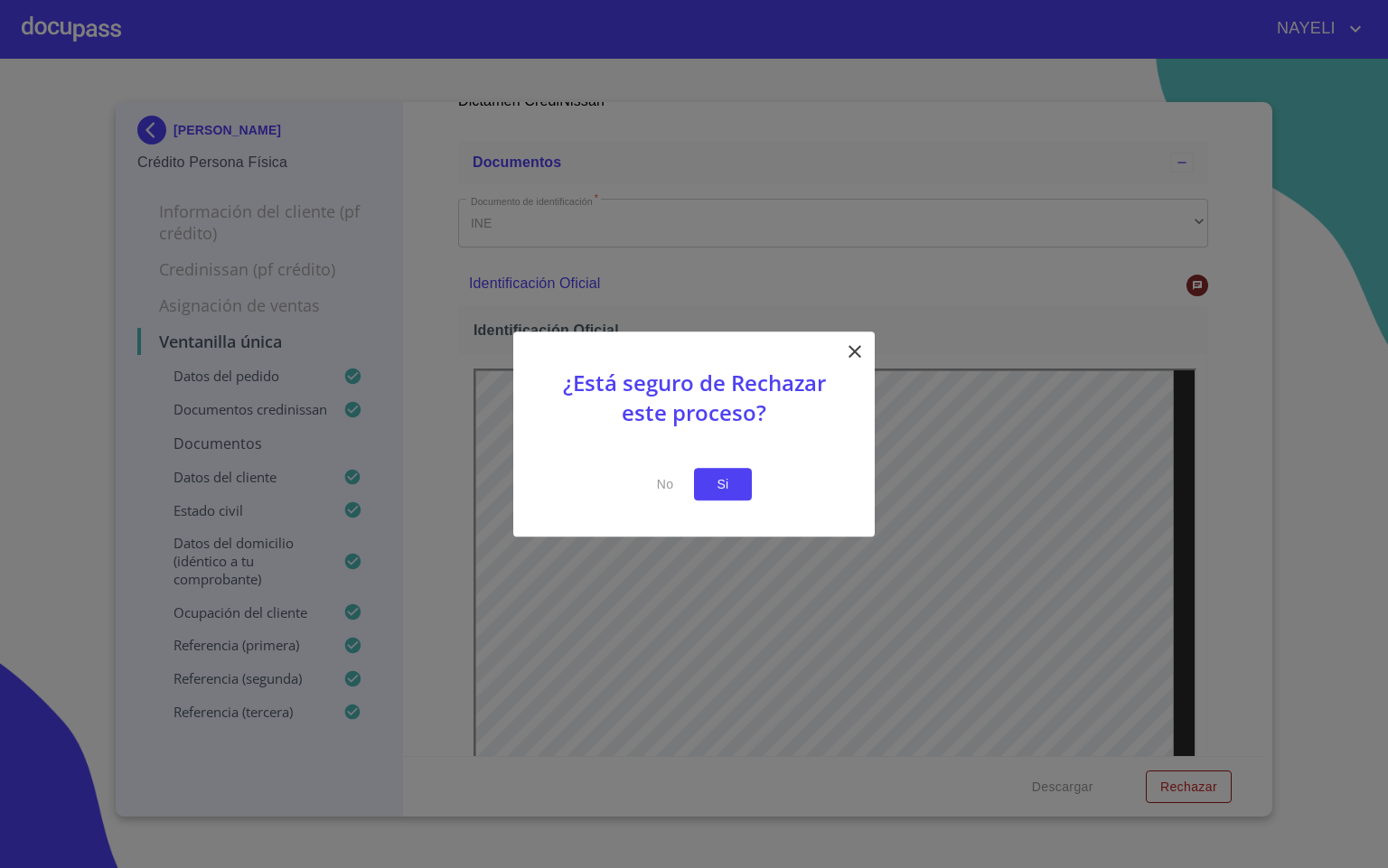
click at [699, 491] on button "Si" at bounding box center [722, 484] width 58 height 34
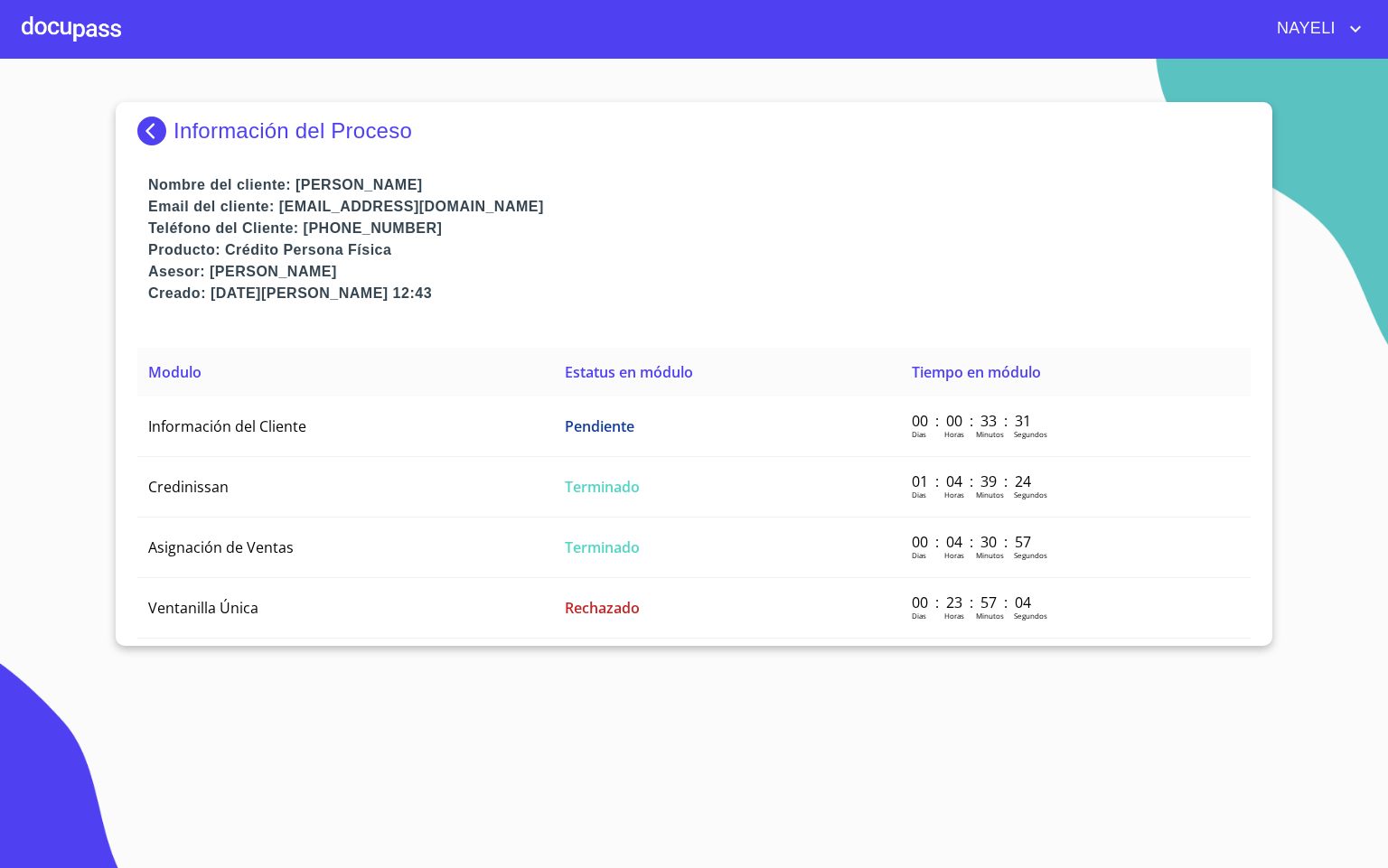
click at [49, 23] on div at bounding box center [71, 28] width 100 height 58
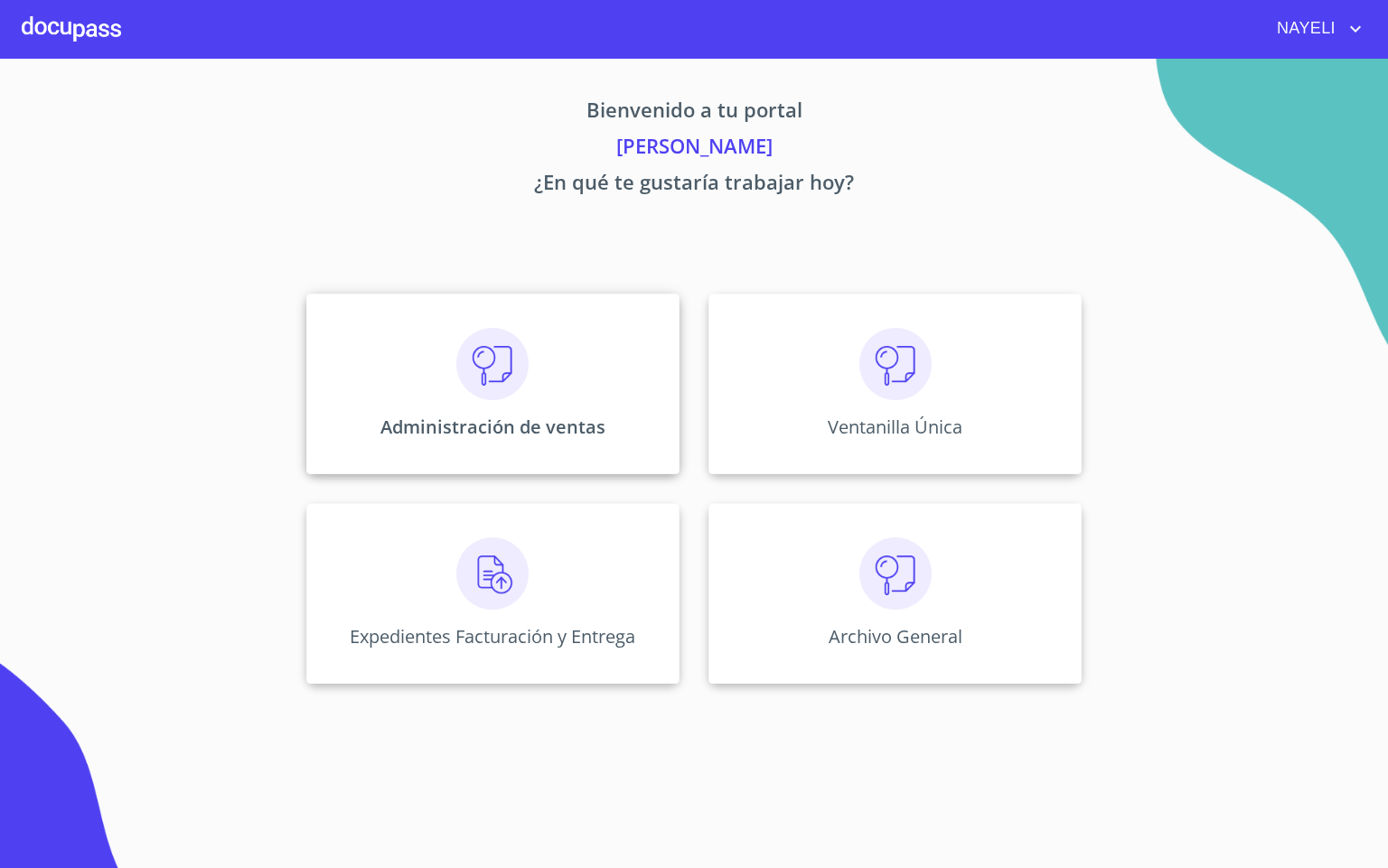
click at [358, 434] on div "Administración de ventas" at bounding box center [493, 384] width 374 height 180
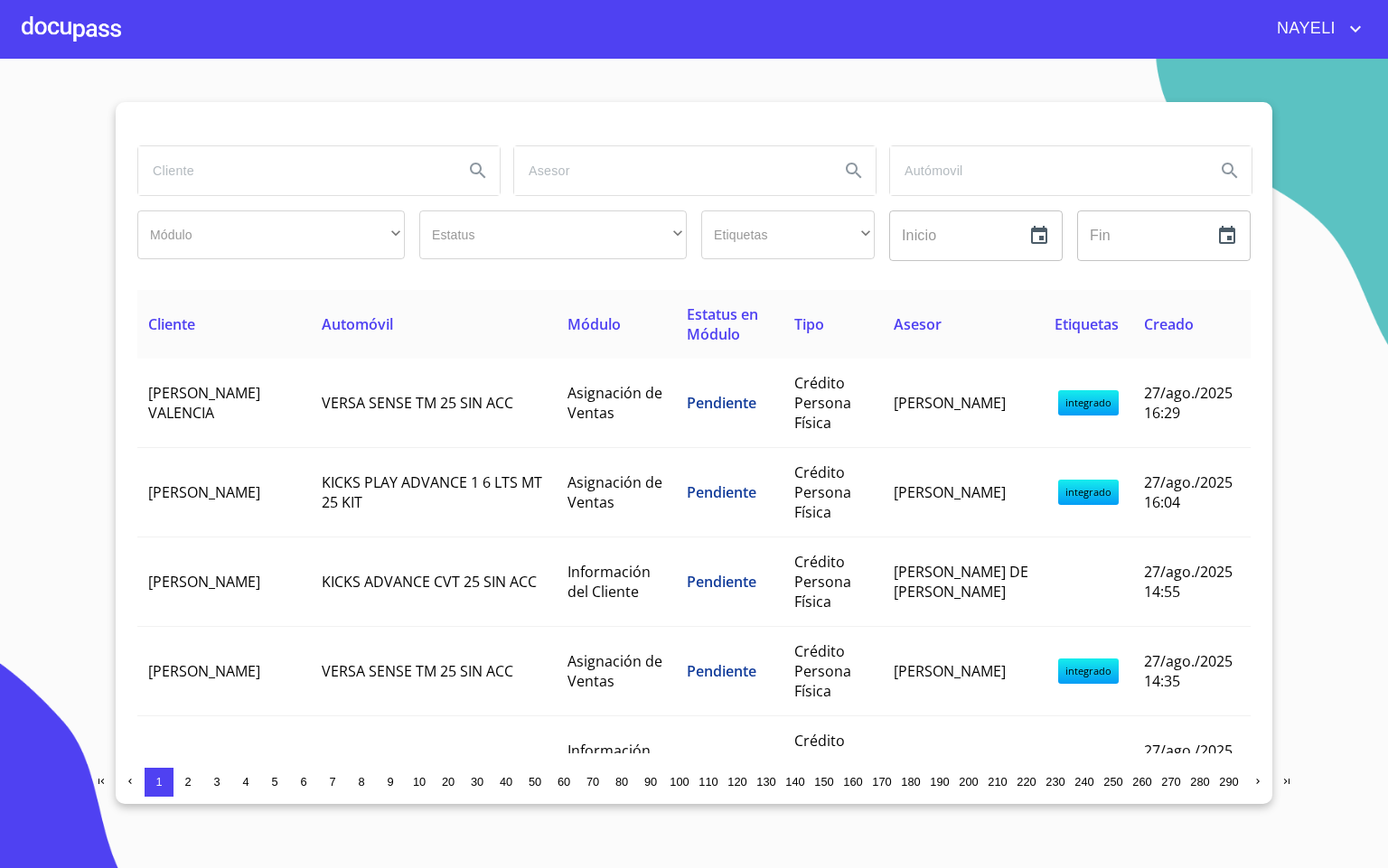
click at [241, 144] on div at bounding box center [318, 170] width 376 height 65
click at [220, 174] on input "search" at bounding box center [293, 170] width 310 height 49
type input "[DEMOGRAPHIC_DATA]"
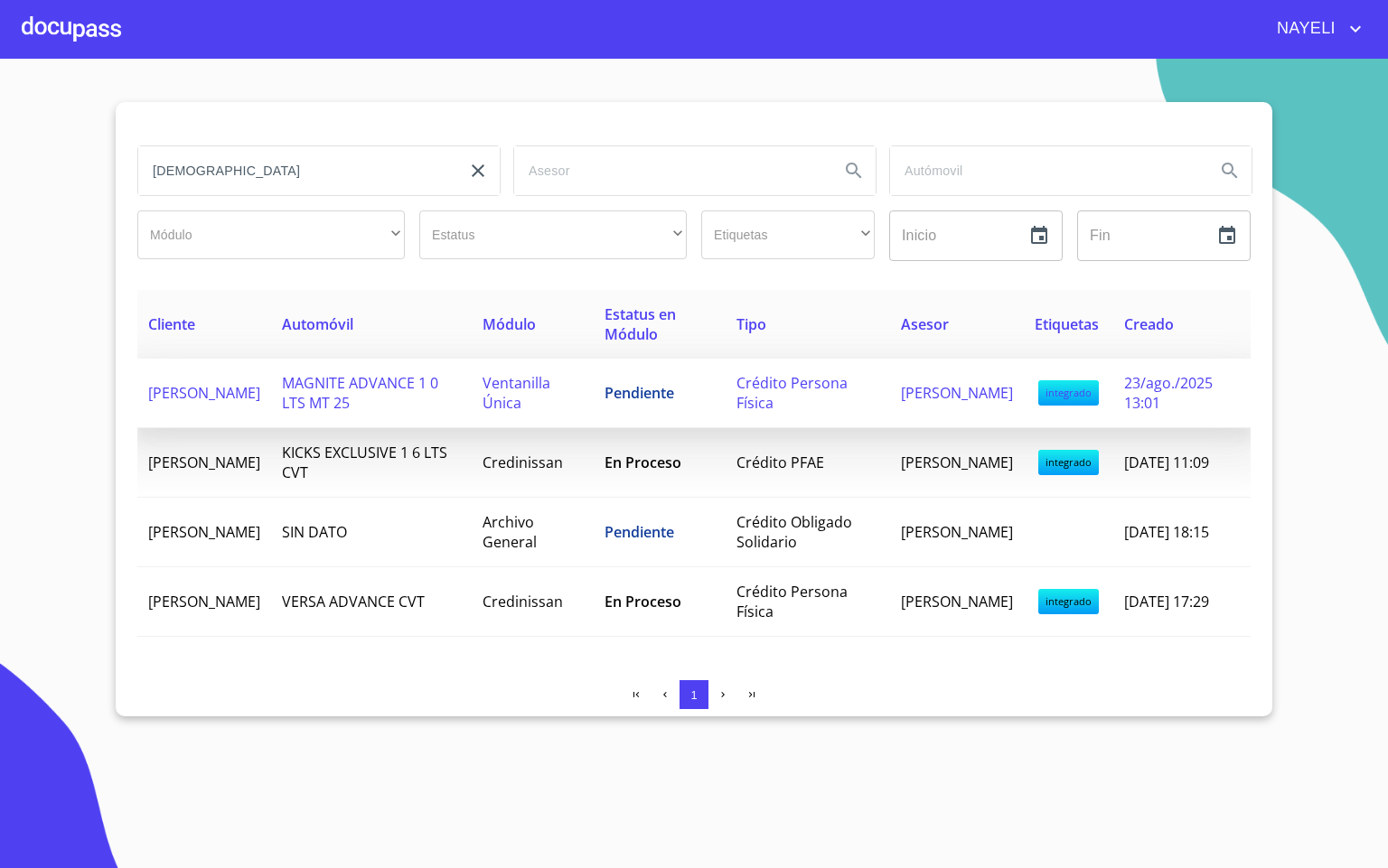
click at [472, 394] on td "MAGNITE ADVANCE 1 0 LTS MT 25" at bounding box center [371, 394] width 201 height 70
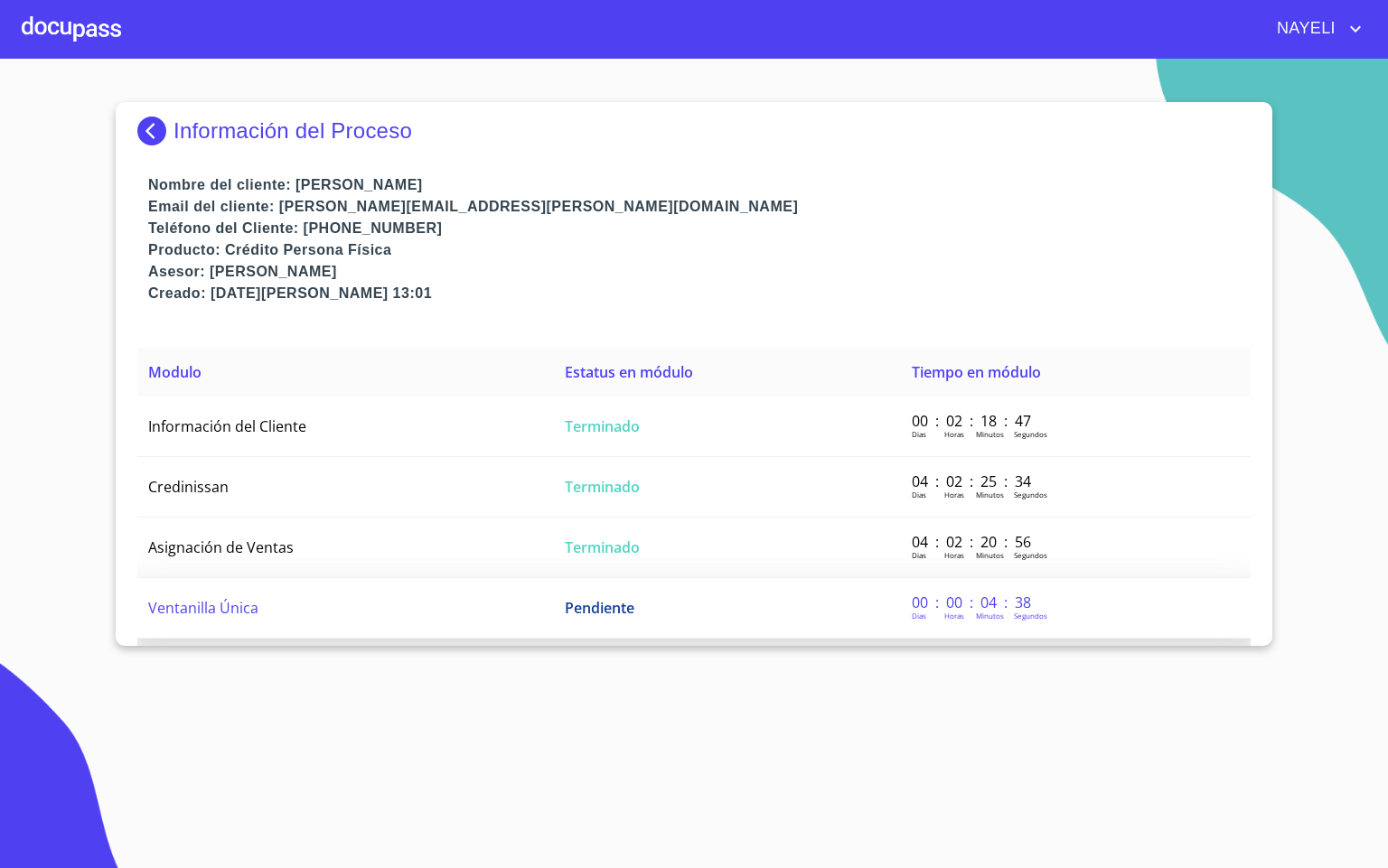
click at [250, 602] on span "Ventanilla Única" at bounding box center [203, 608] width 110 height 20
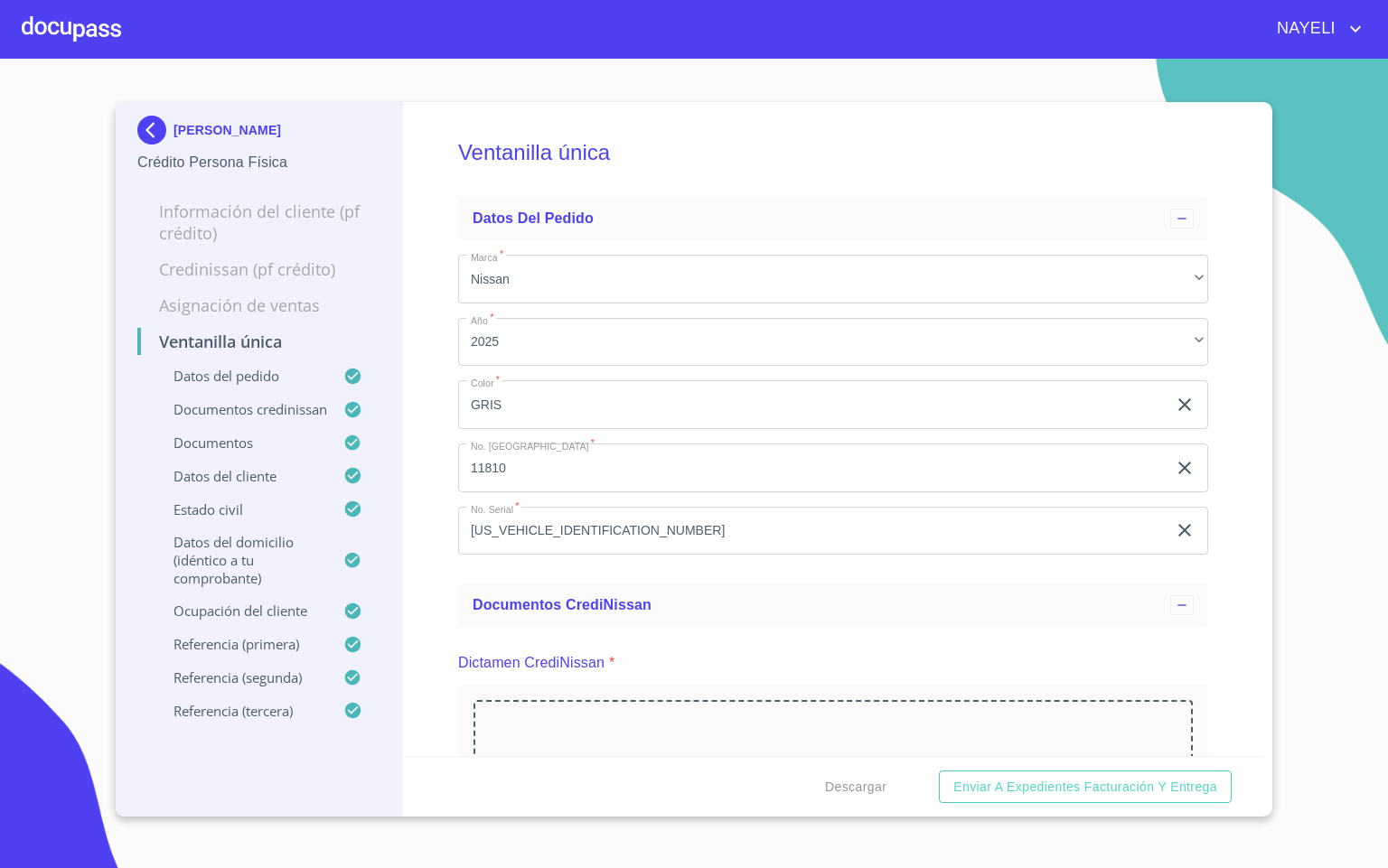
click at [435, 619] on div "Ventanilla única Datos del pedido Marca   * Nissan ​ Año   * 2025 ​ Color   * G…" at bounding box center [833, 429] width 861 height 654
click at [54, 38] on div at bounding box center [71, 28] width 100 height 58
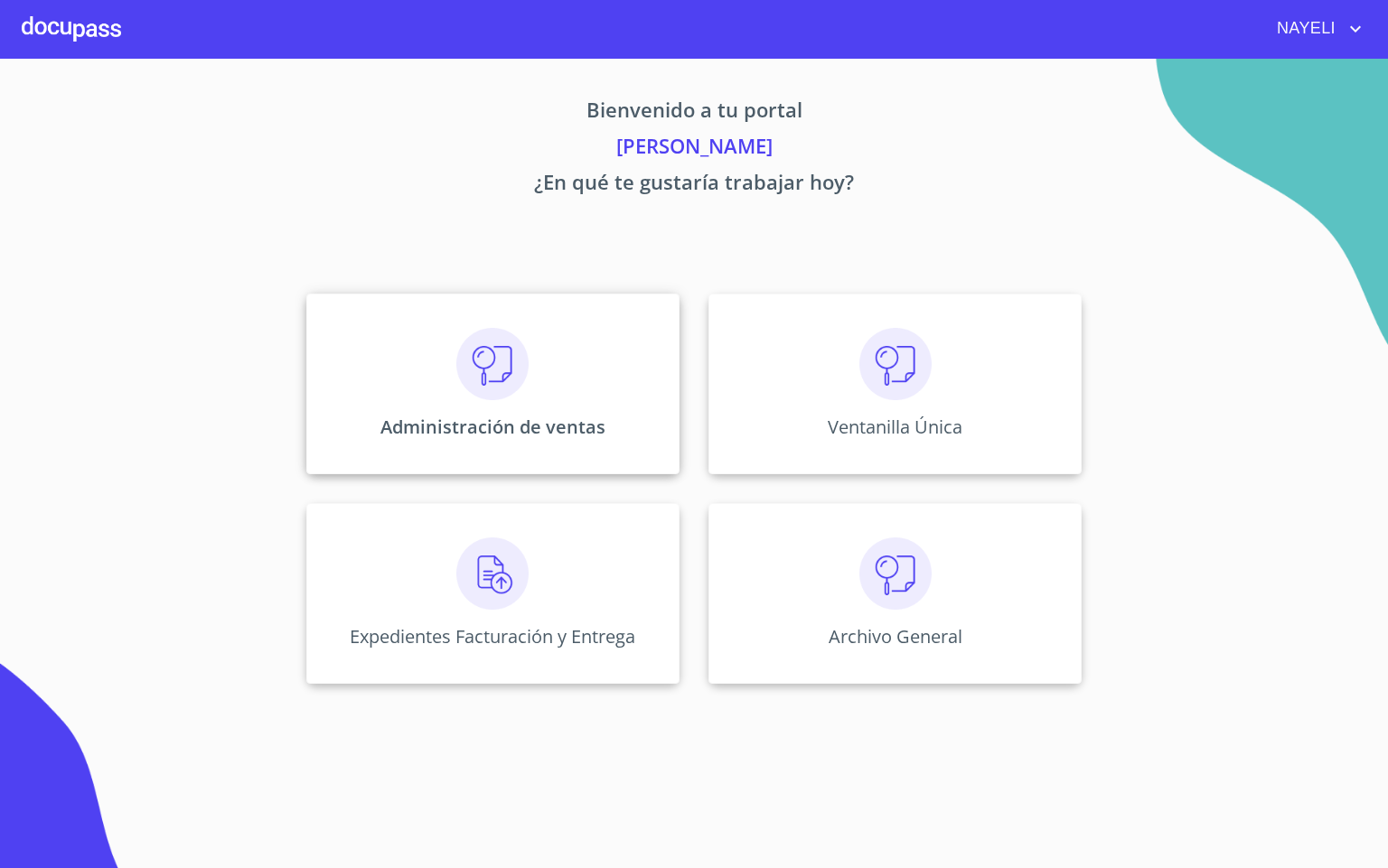
click at [485, 367] on img at bounding box center [492, 363] width 72 height 72
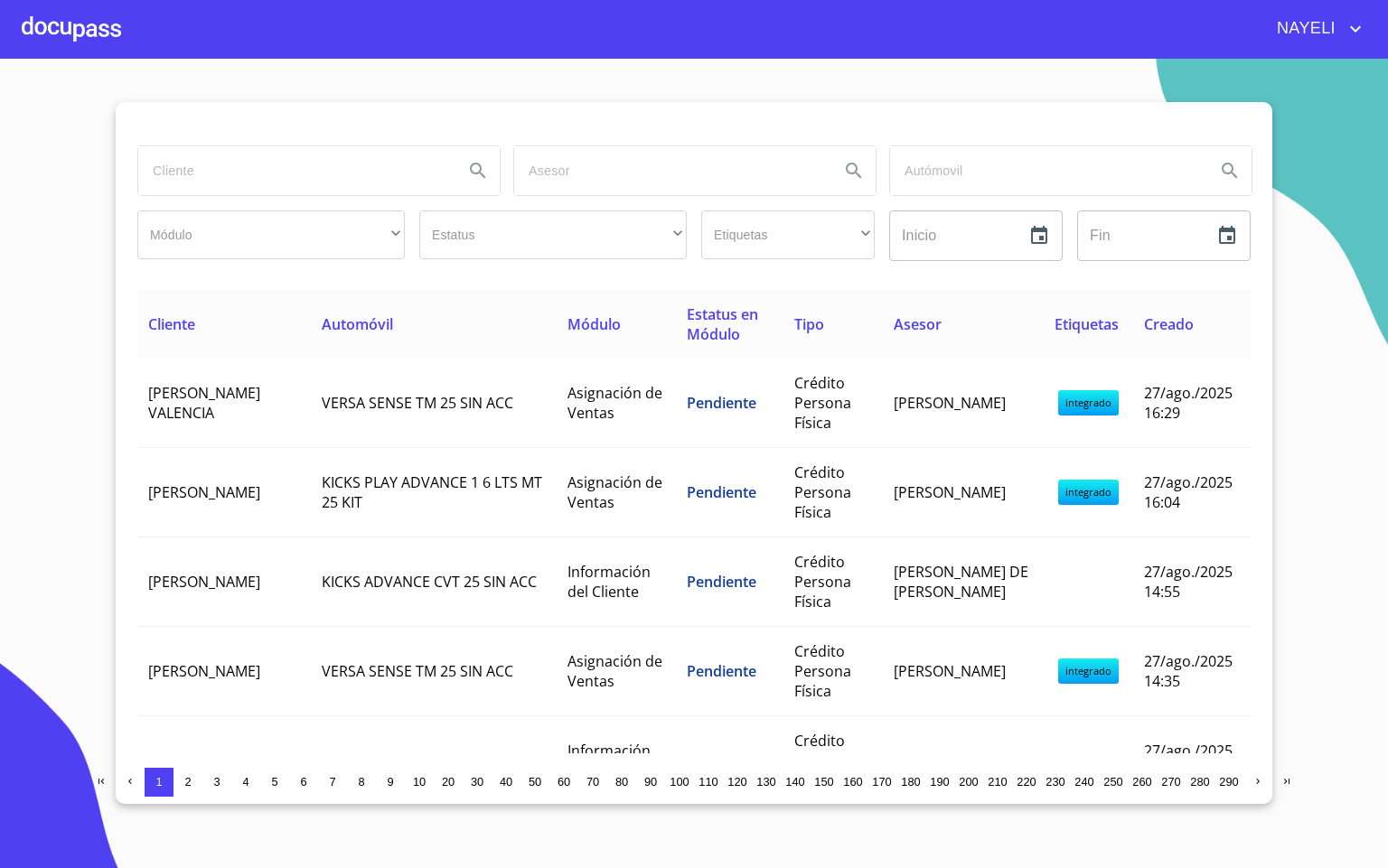
click at [249, 187] on input "search" at bounding box center [293, 170] width 310 height 49
type input "EDUARDO AN"
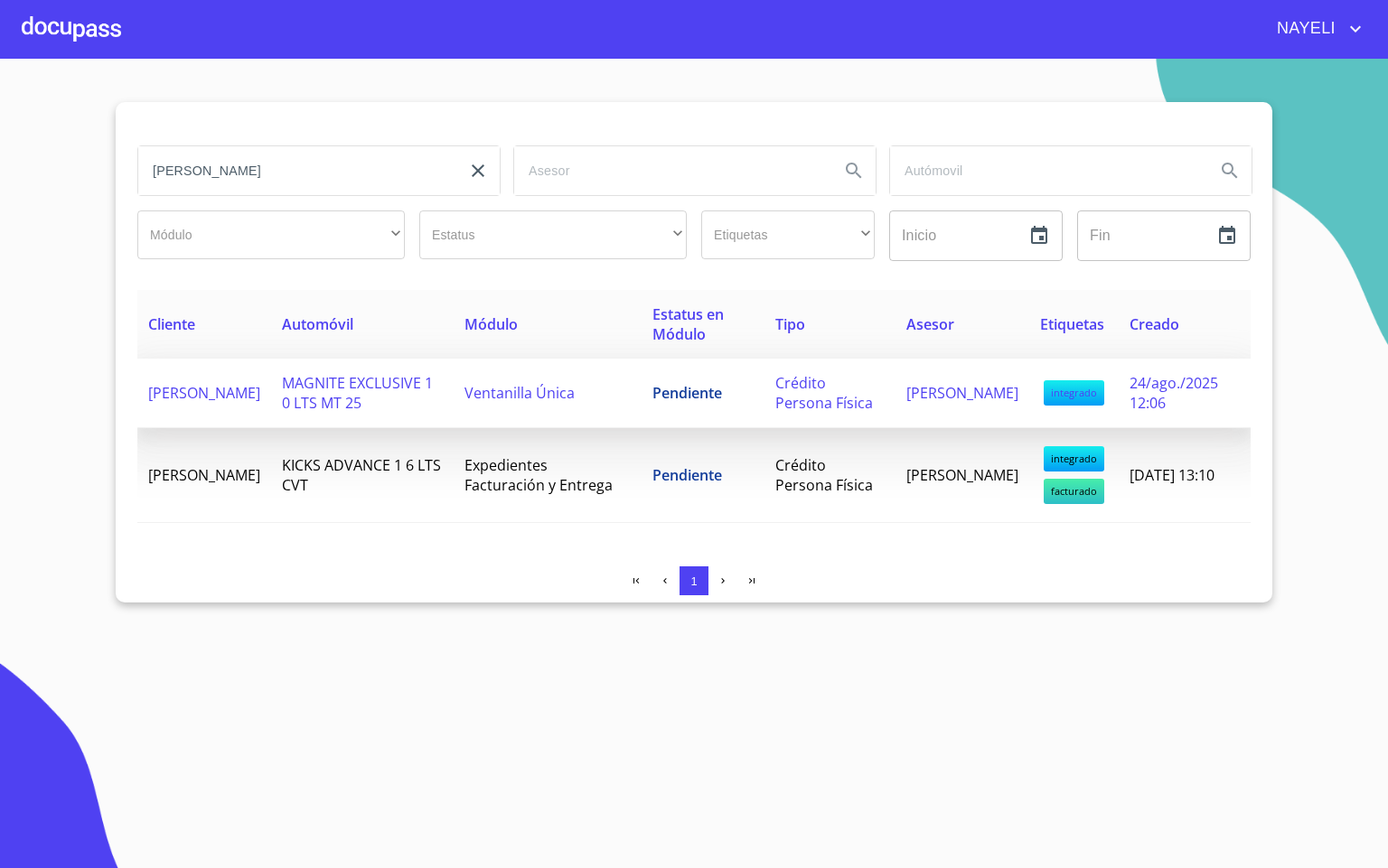
click at [271, 418] on td "[PERSON_NAME]" at bounding box center [204, 394] width 134 height 70
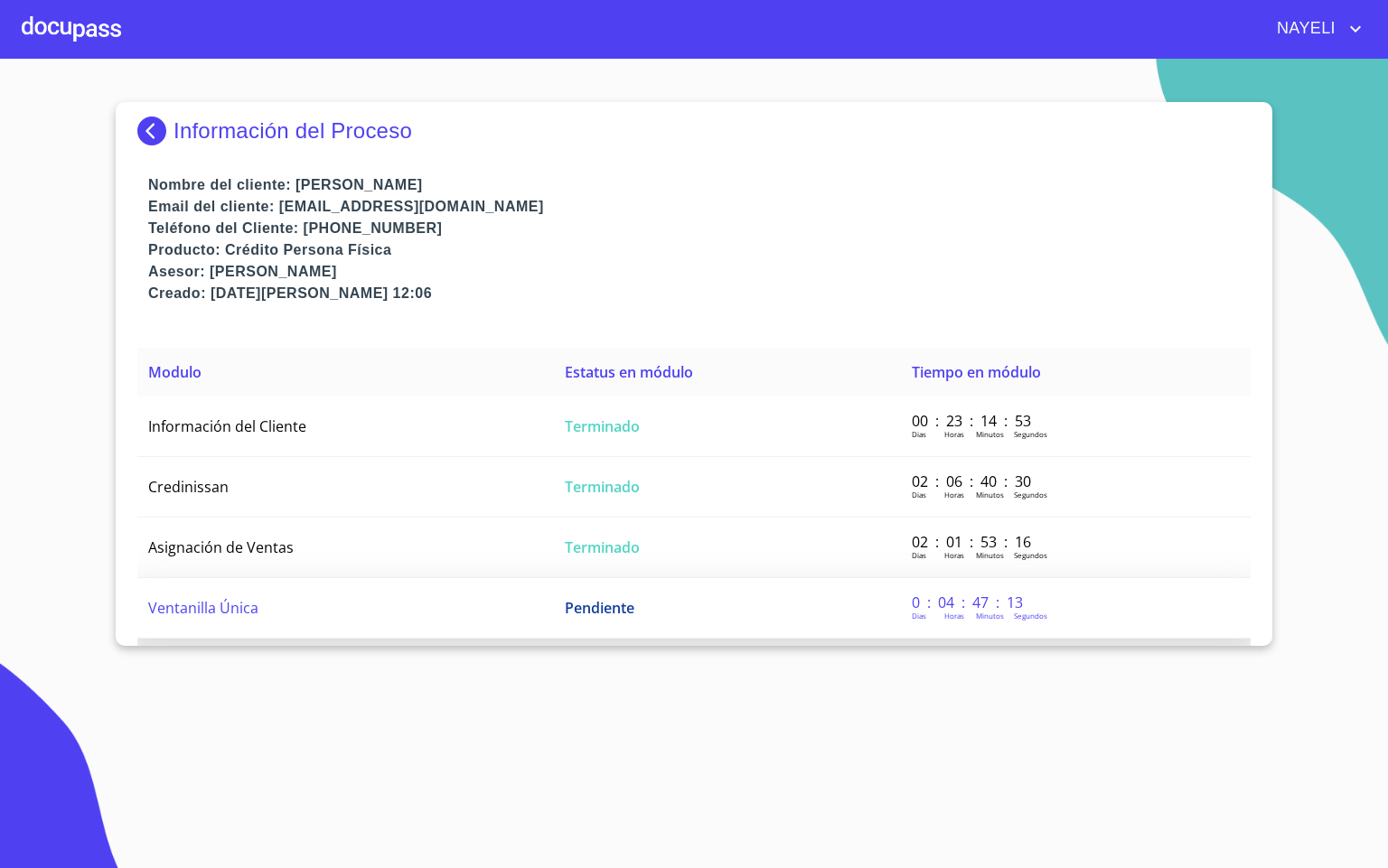
click at [173, 600] on span "Ventanilla Única" at bounding box center [203, 608] width 110 height 20
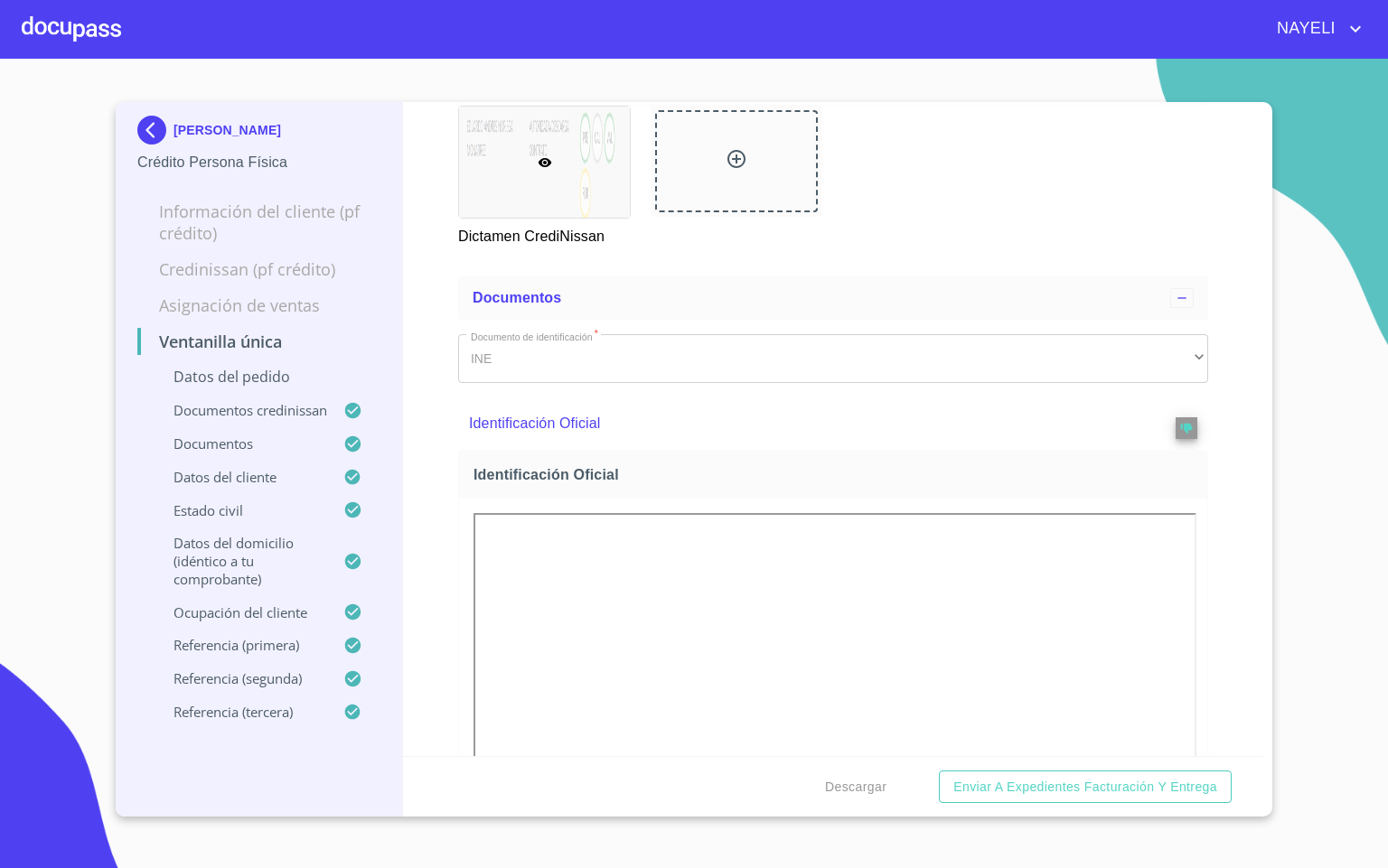
scroll to position [949, 0]
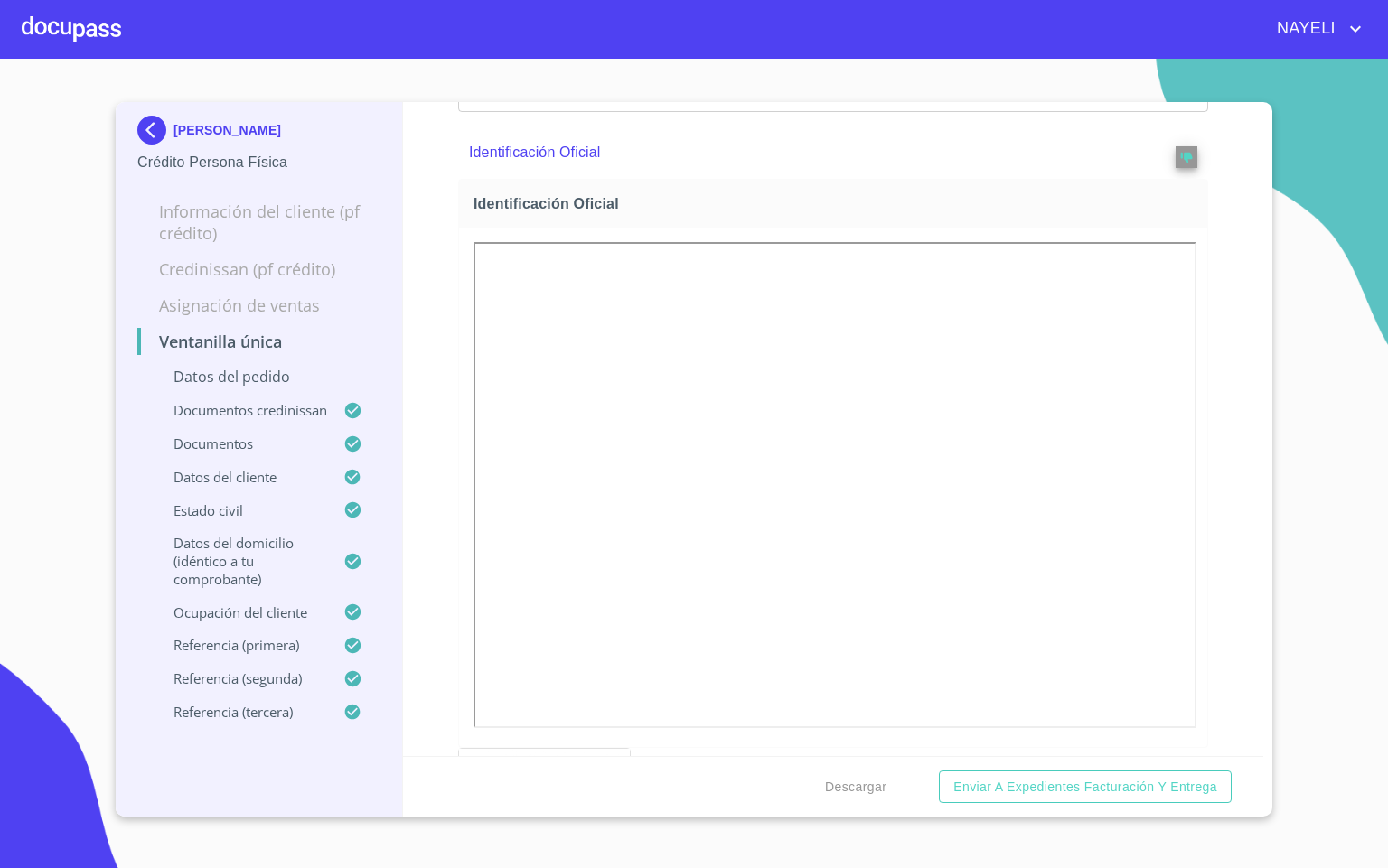
drag, startPoint x: 1198, startPoint y: 523, endPoint x: 1209, endPoint y: 511, distance: 16.3
click at [1203, 515] on div "Ventanilla única Datos del pedido Marca   * Nissan ​ Año   * 2025 ​ Color   * P…" at bounding box center [833, 429] width 861 height 654
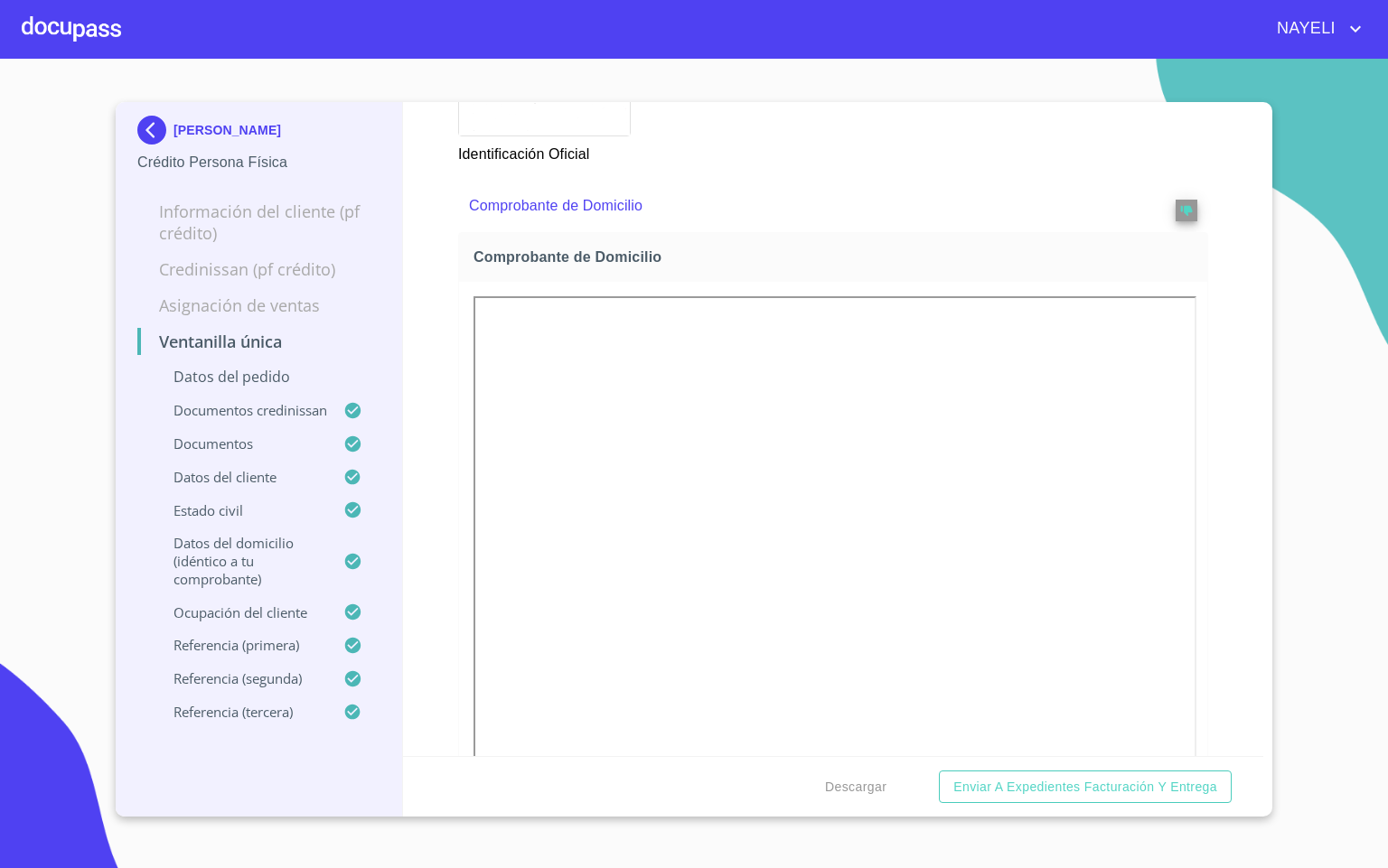
scroll to position [1626, 0]
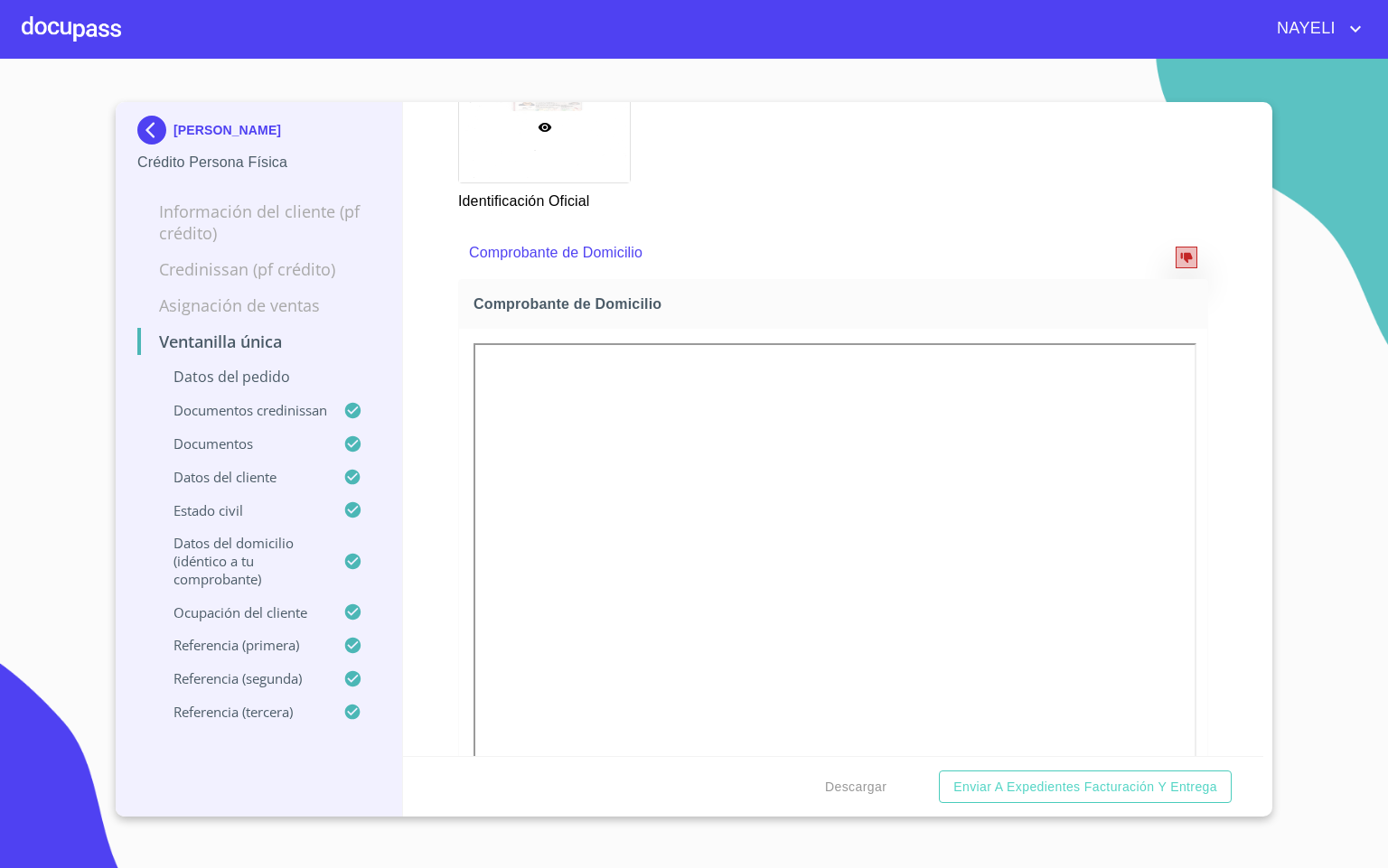
click at [1177, 264] on span "reject" at bounding box center [1187, 257] width 20 height 13
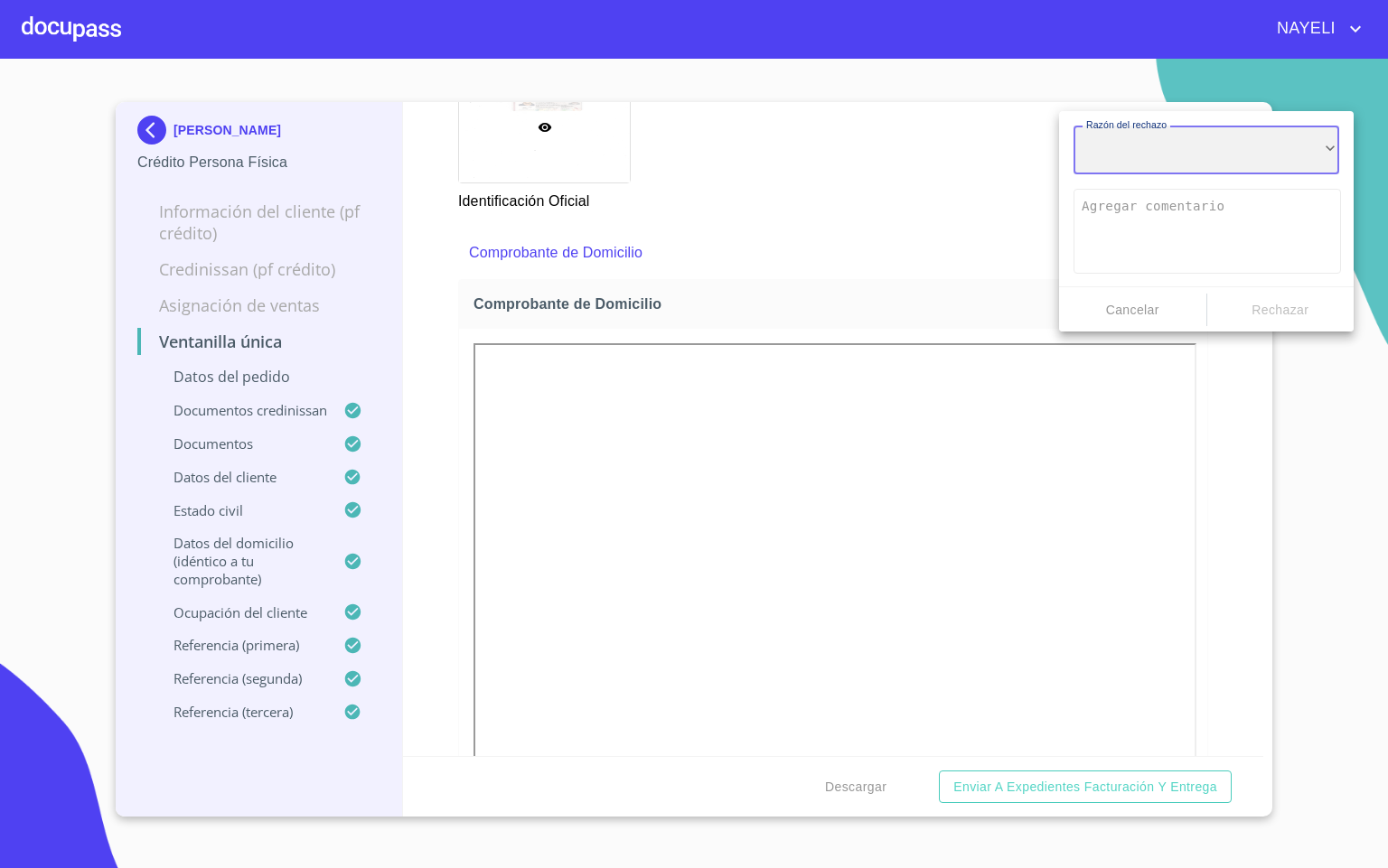
click at [1200, 153] on div "​" at bounding box center [1206, 149] width 266 height 49
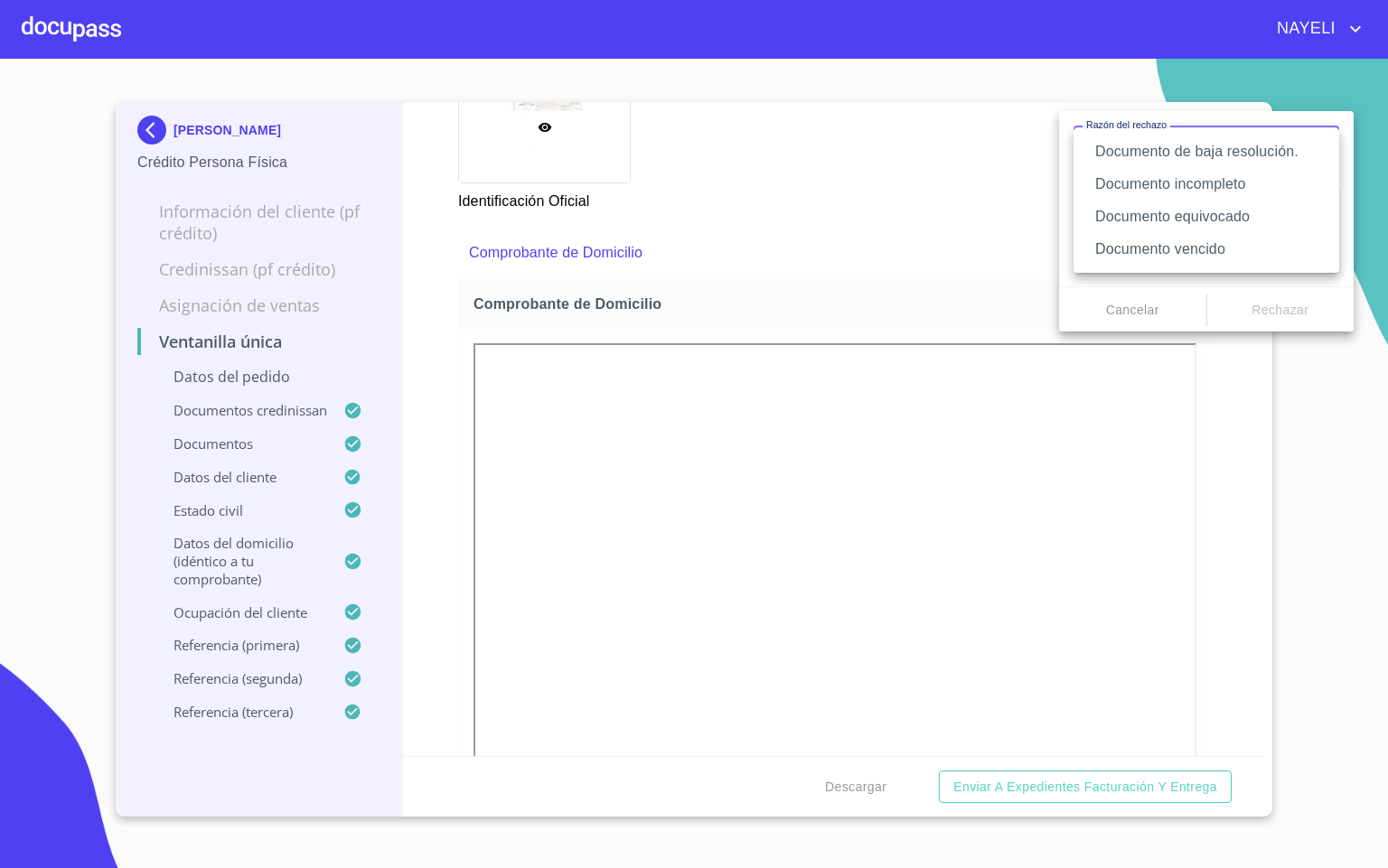
click at [1248, 215] on li "Documento equivocado" at bounding box center [1206, 217] width 266 height 33
type textarea "Favor de enviar de nuevo documento correcto según lo requiere el campo, puede s…"
click at [1266, 304] on span "Rechazar" at bounding box center [1280, 310] width 133 height 23
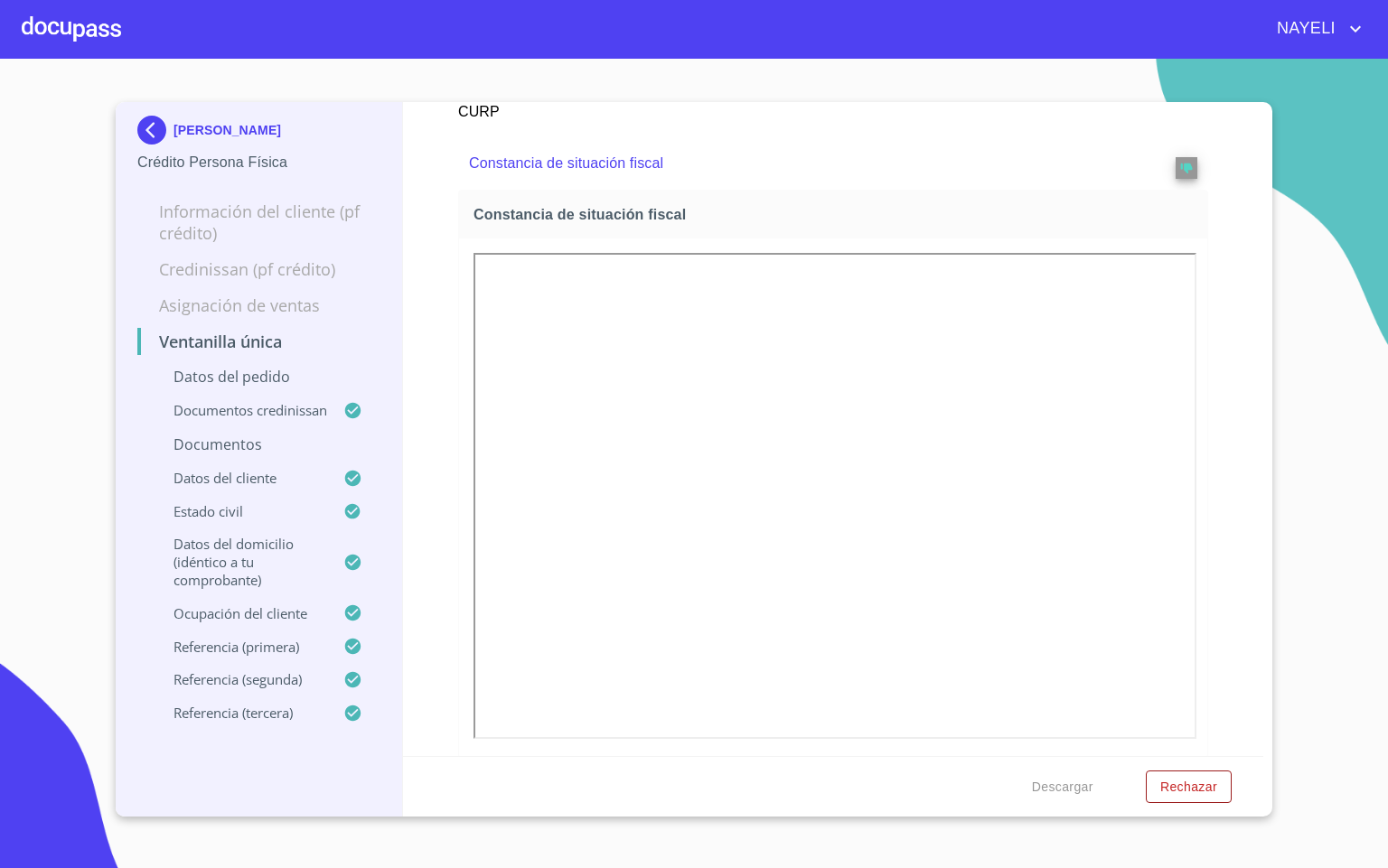
scroll to position [5828, 0]
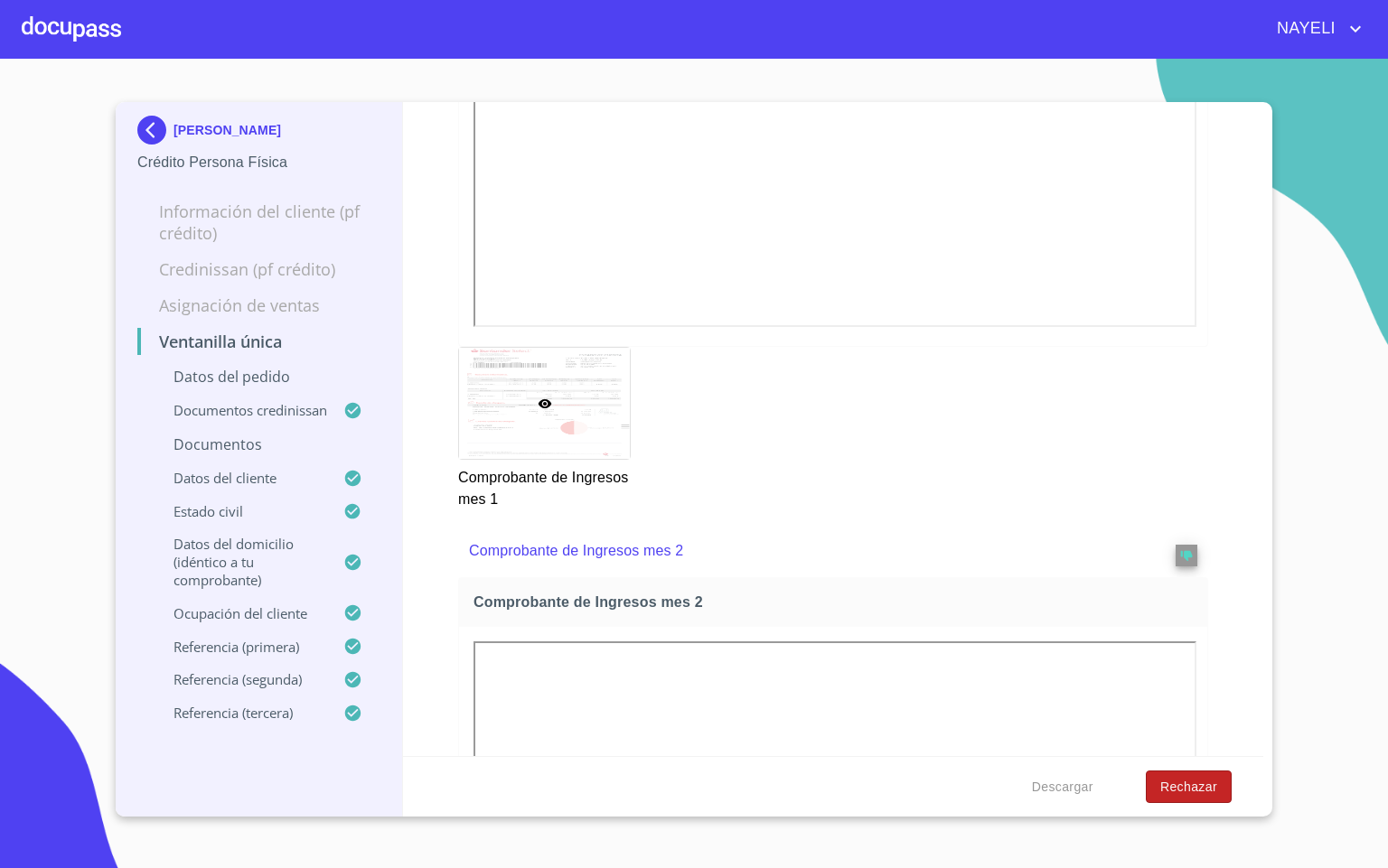
click at [1220, 774] on button "Rechazar" at bounding box center [1188, 787] width 86 height 34
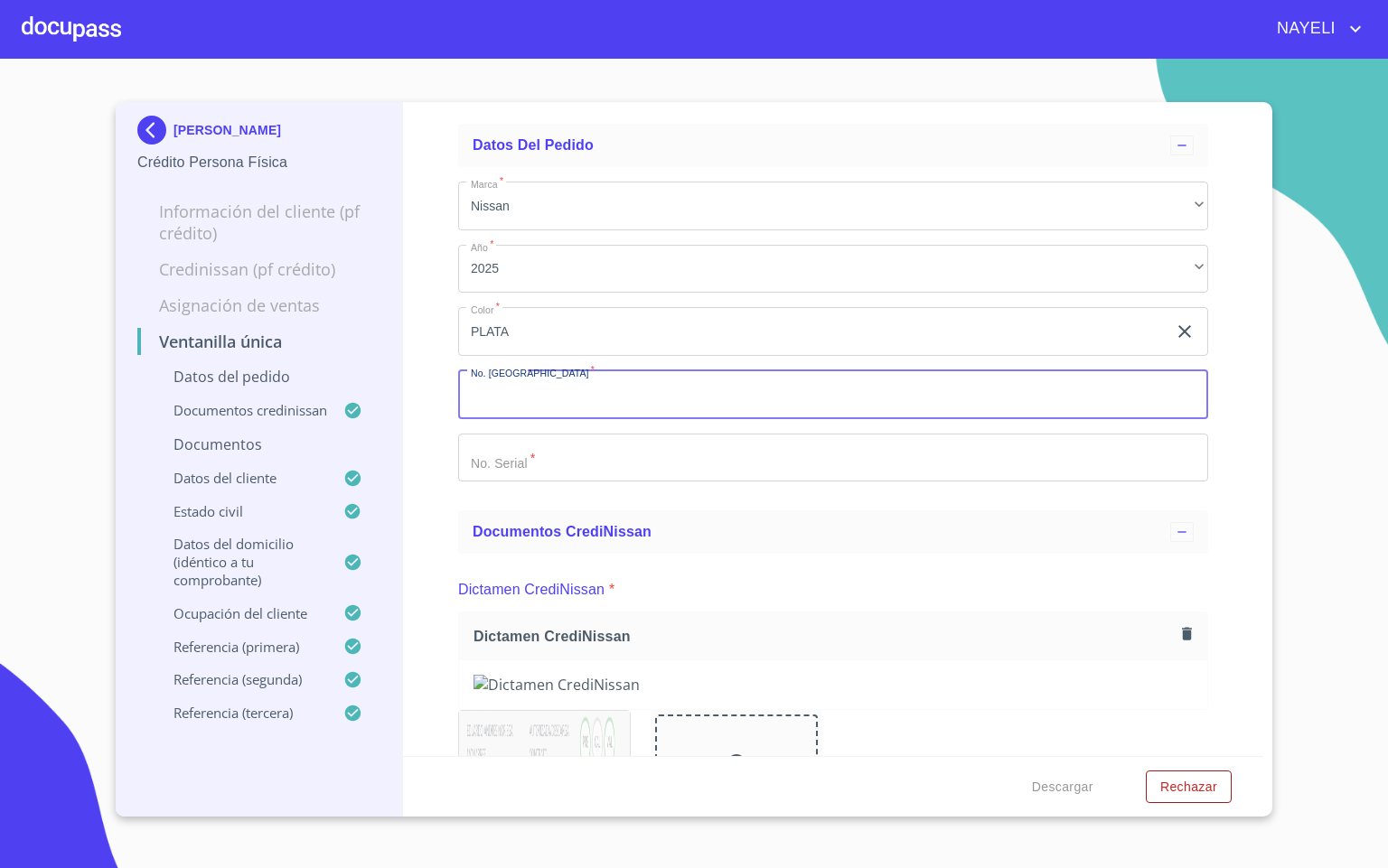
scroll to position [71, 0]
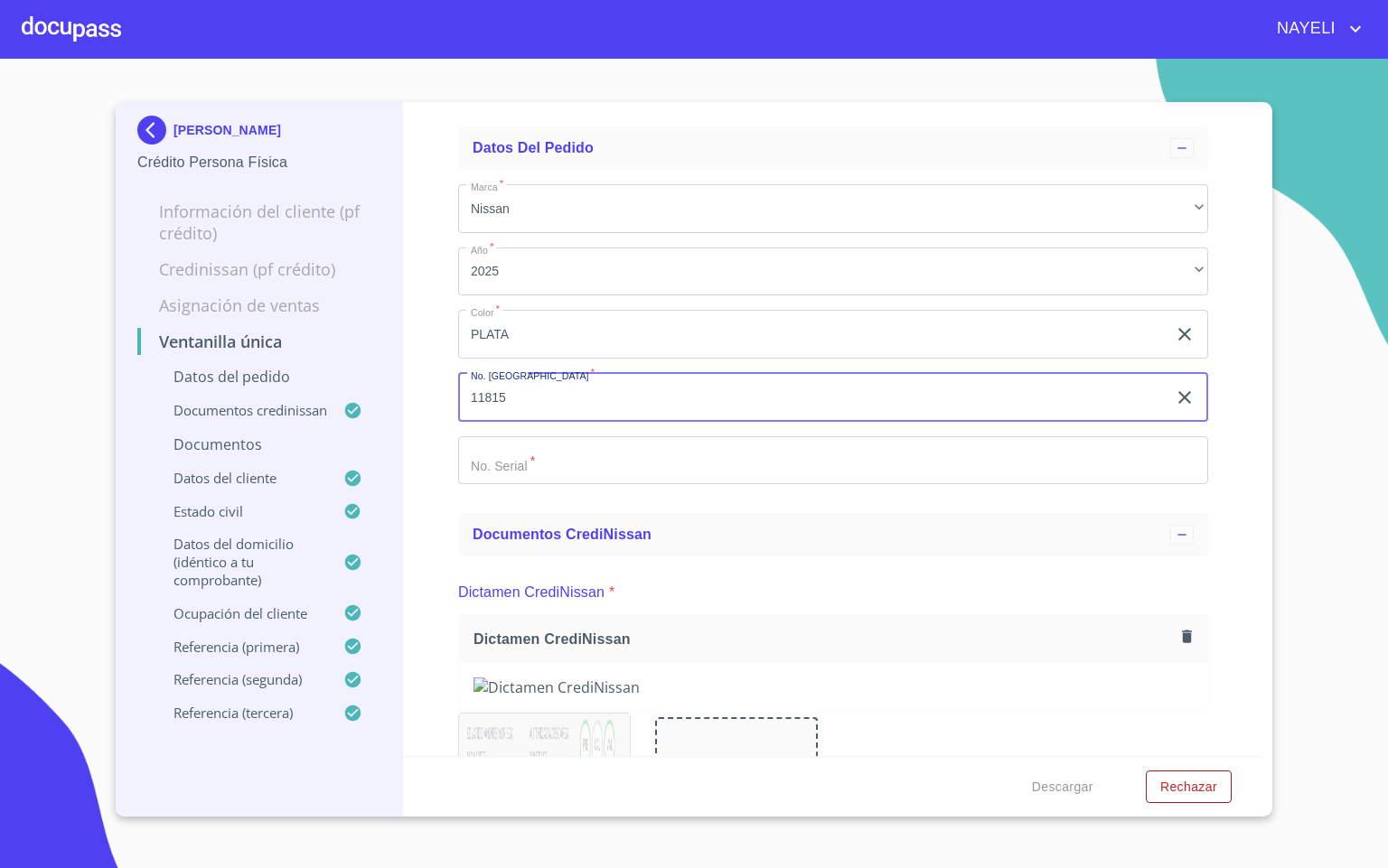
type input "11815"
click at [768, 464] on input "Marca   *" at bounding box center [832, 461] width 750 height 49
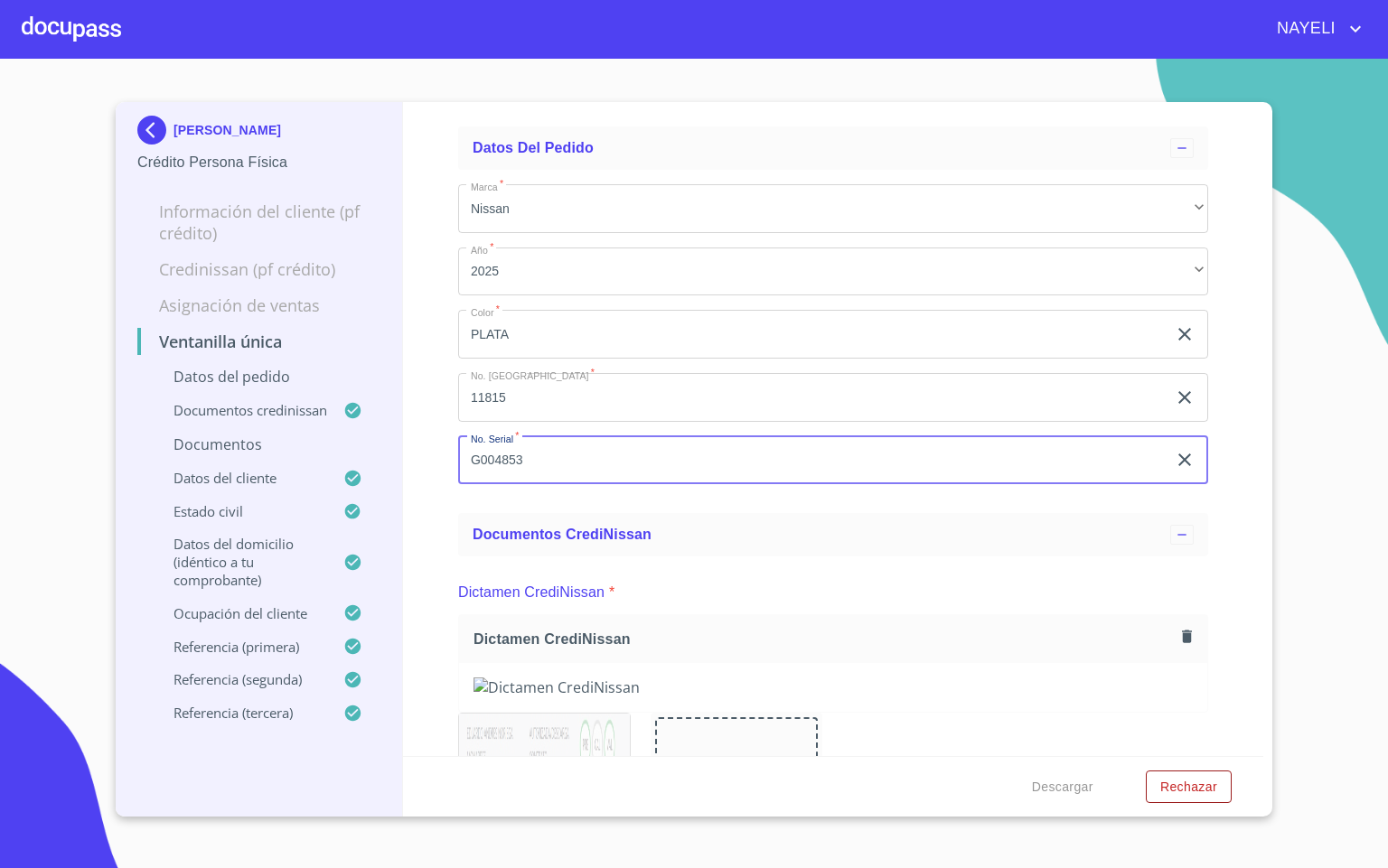
type input "G004853"
click at [1239, 472] on div "Ventanilla única Datos del pedido Marca   * Nissan ​ Año   * 2025 ​ Color   * P…" at bounding box center [833, 429] width 861 height 654
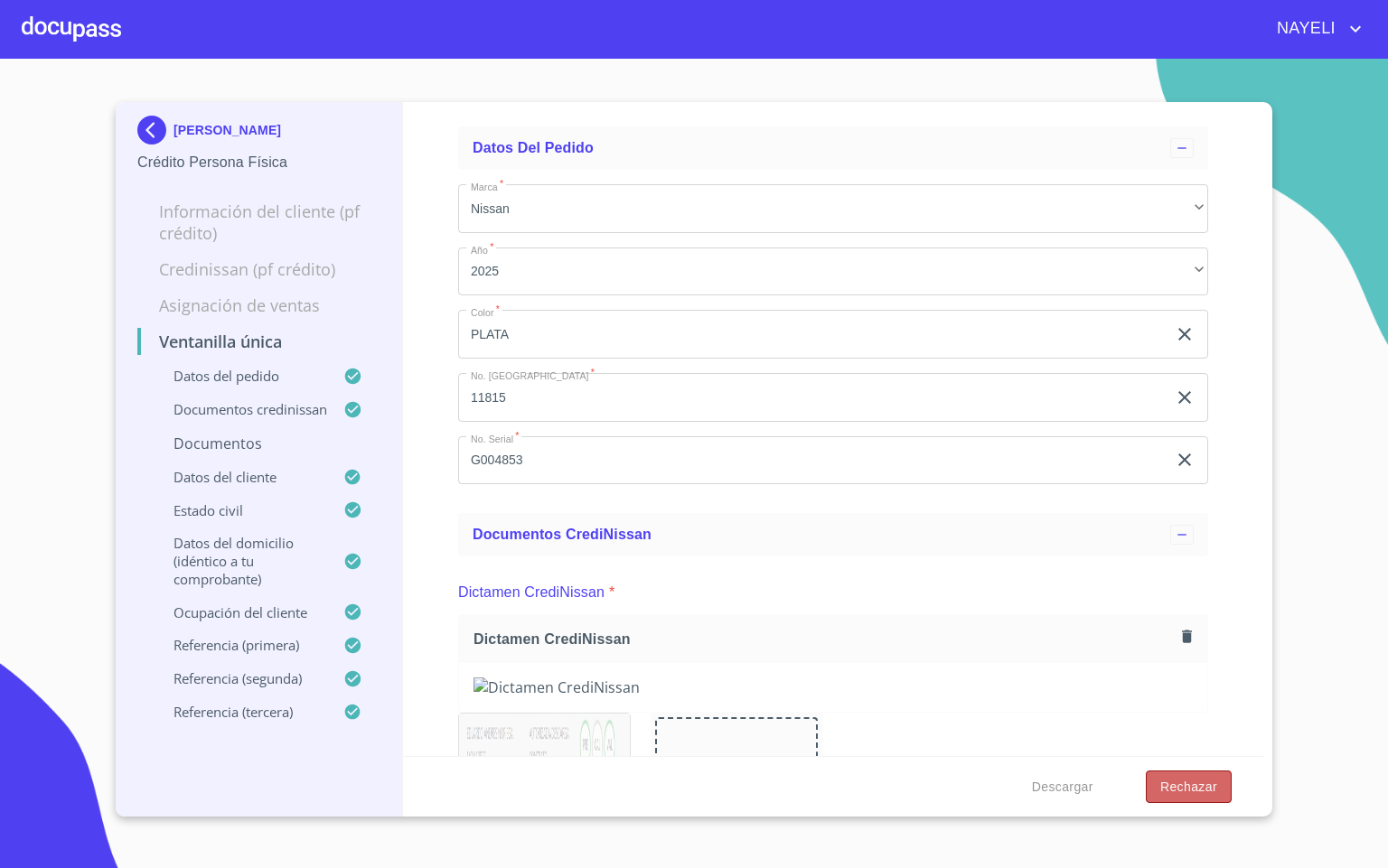
click at [1215, 784] on span "Rechazar" at bounding box center [1188, 787] width 57 height 23
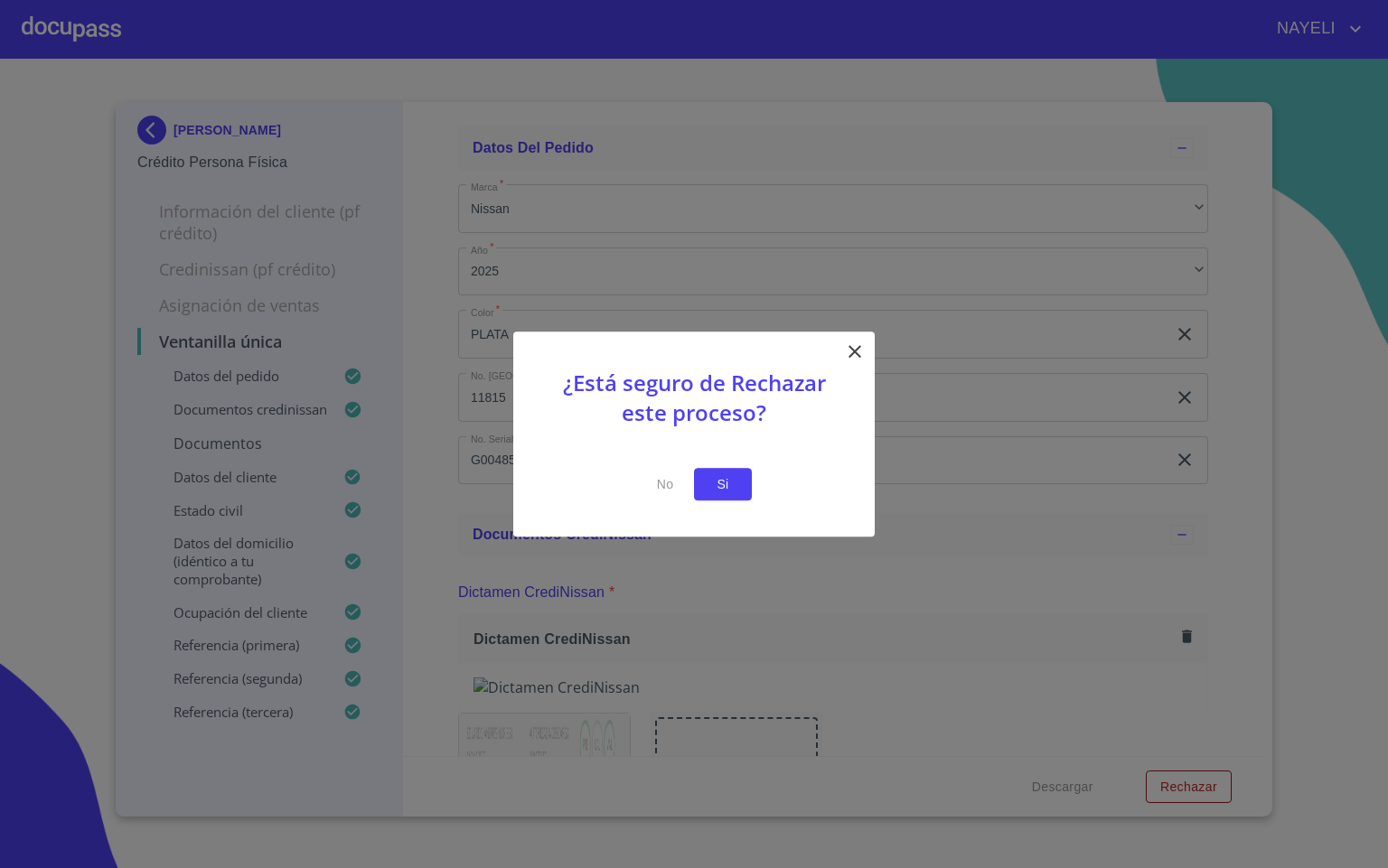
click at [732, 481] on button "Si" at bounding box center [722, 484] width 58 height 34
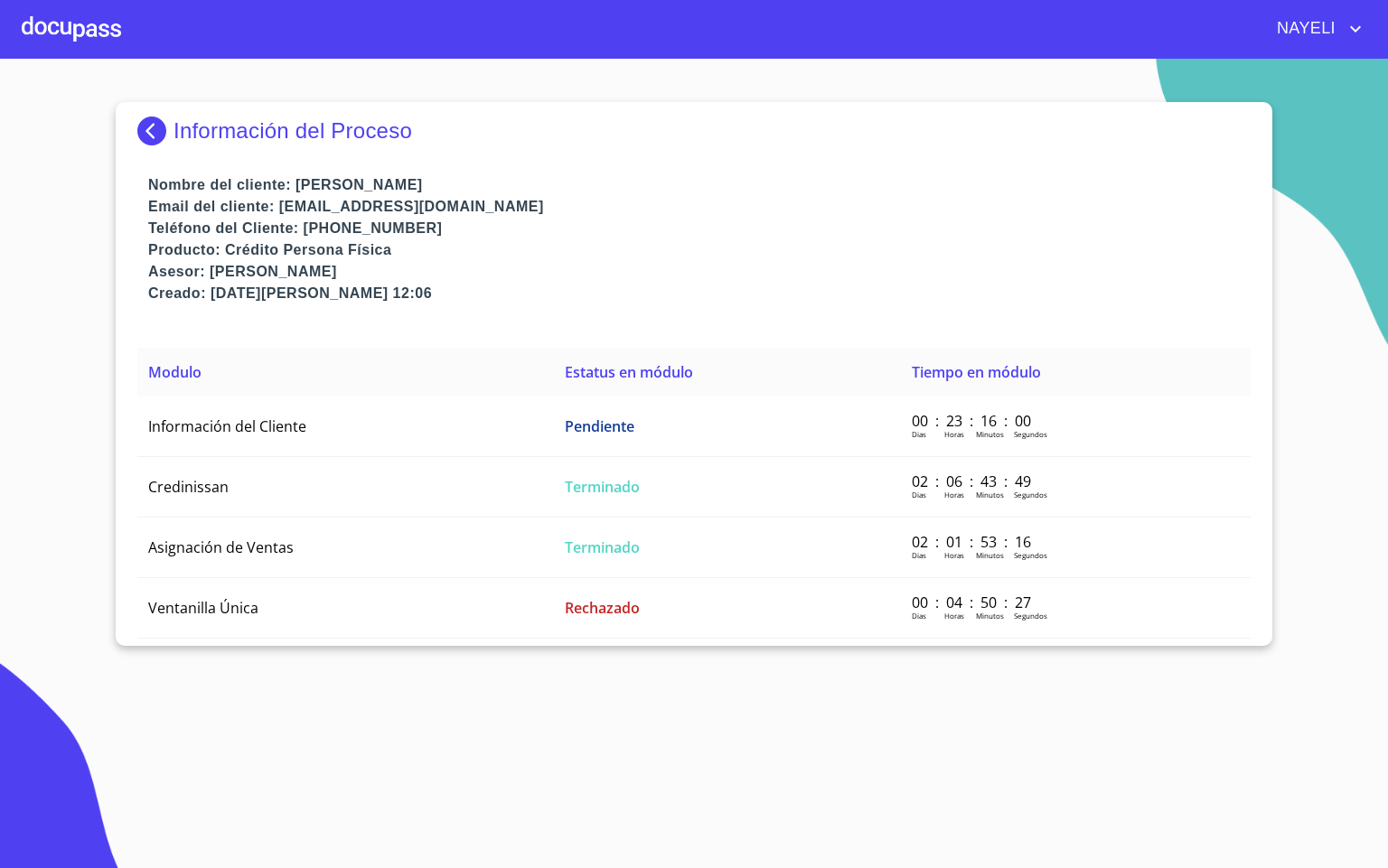
click at [164, 128] on img at bounding box center [155, 131] width 36 height 29
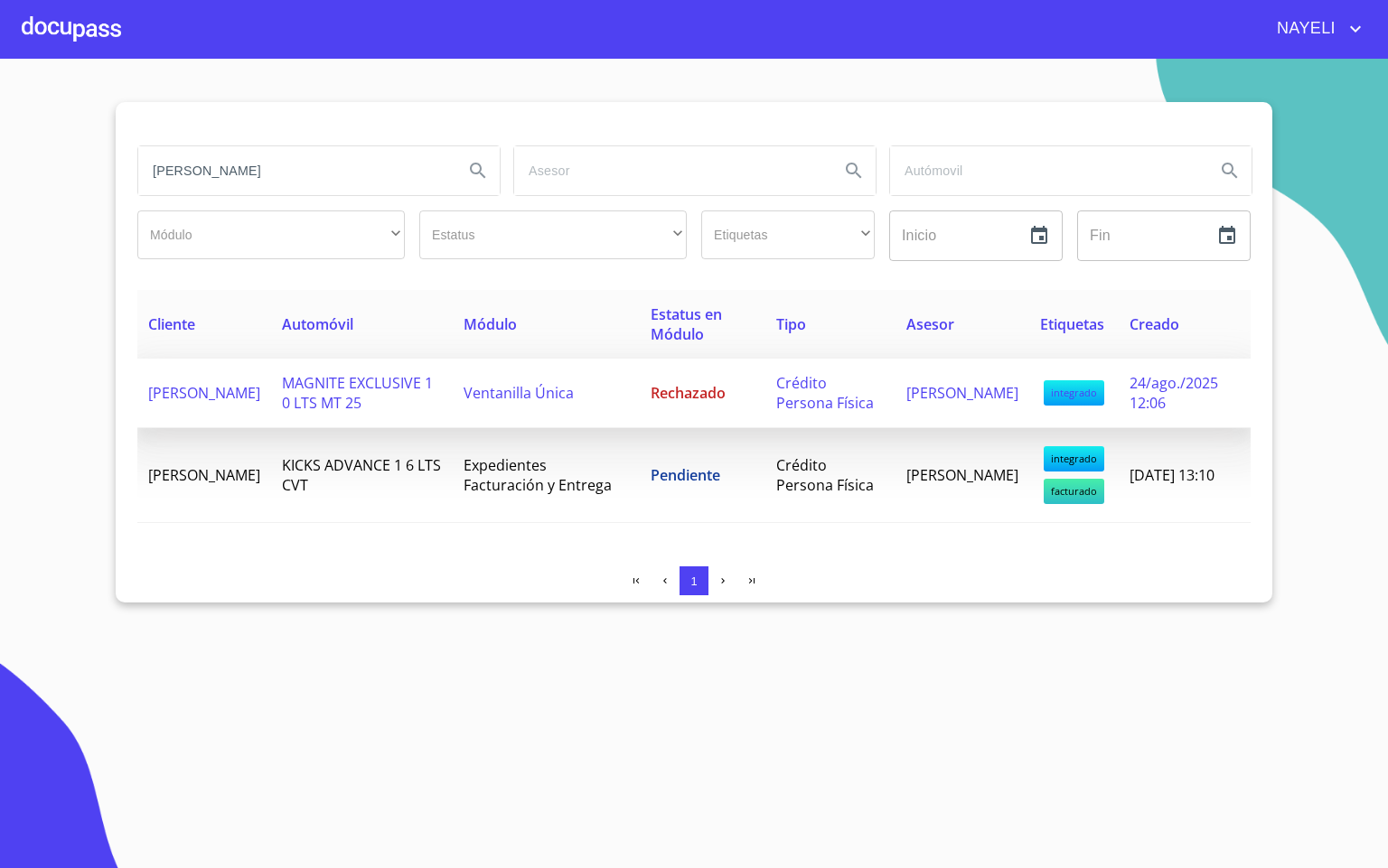
click at [237, 403] on span "[PERSON_NAME]" at bounding box center [204, 393] width 112 height 20
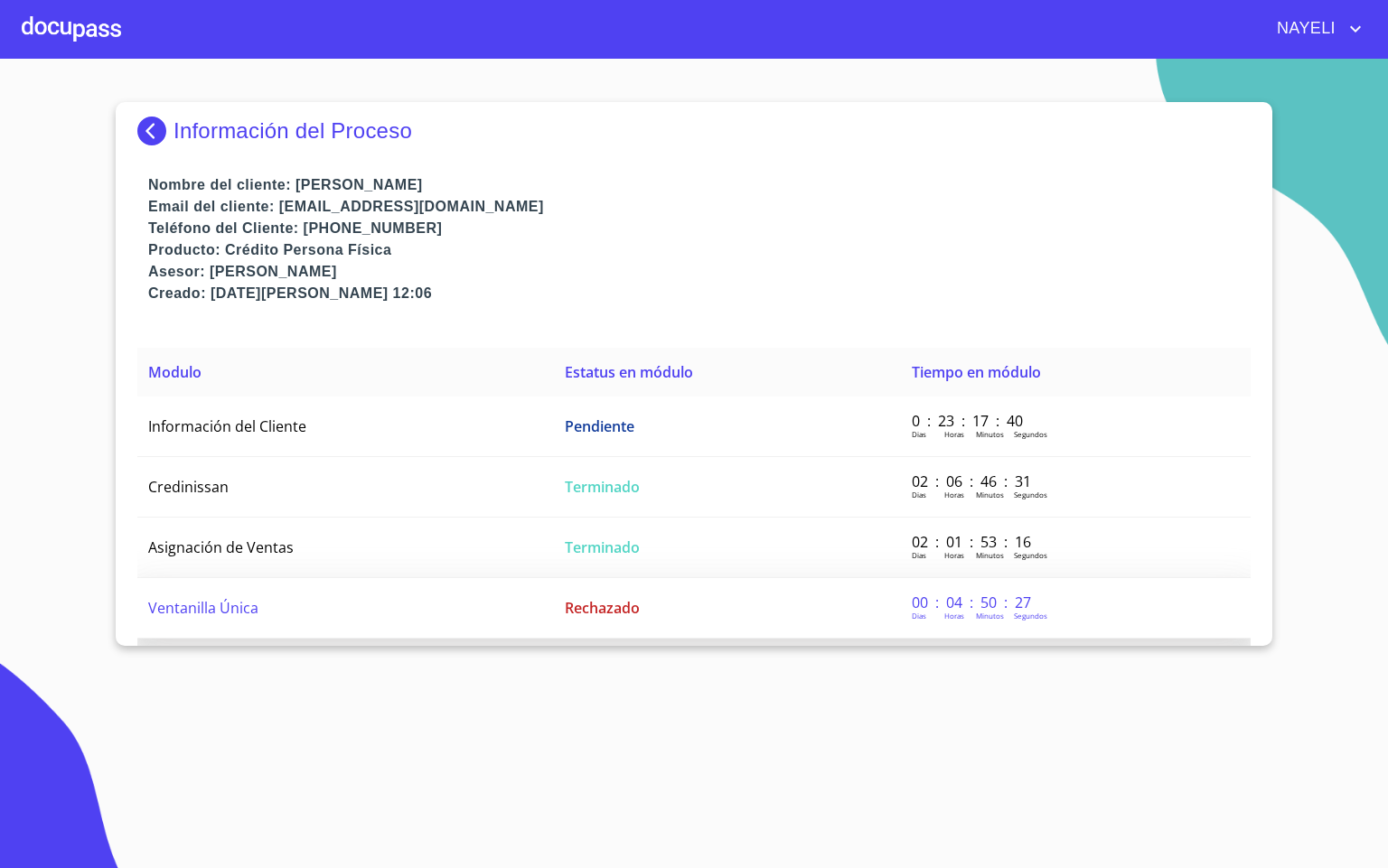
click at [266, 608] on td "Ventanilla Única" at bounding box center [345, 609] width 417 height 60
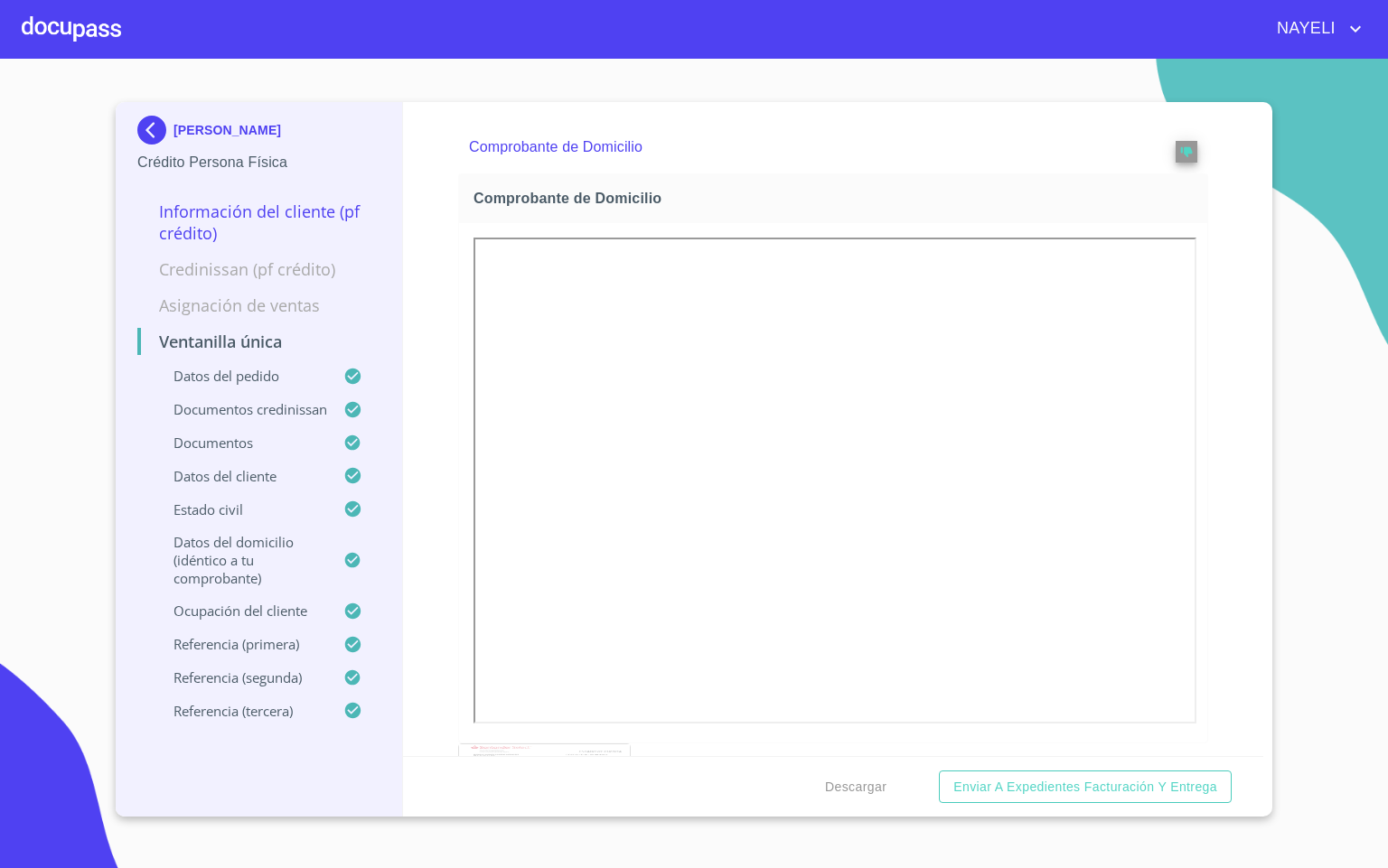
scroll to position [1762, 0]
